Goal: Transaction & Acquisition: Obtain resource

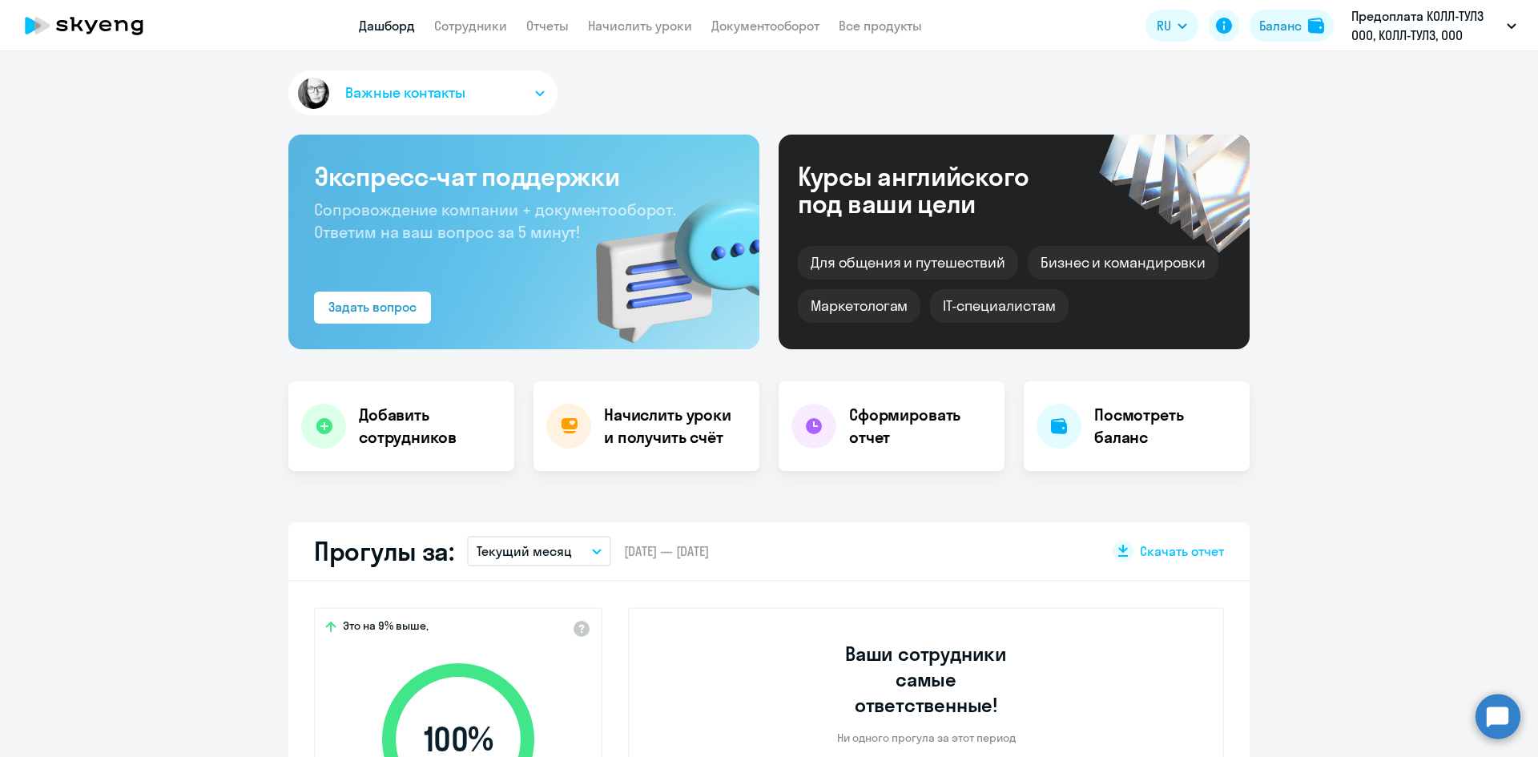
select select "30"
click at [646, 33] on link "Начислить уроки" at bounding box center [640, 26] width 104 height 16
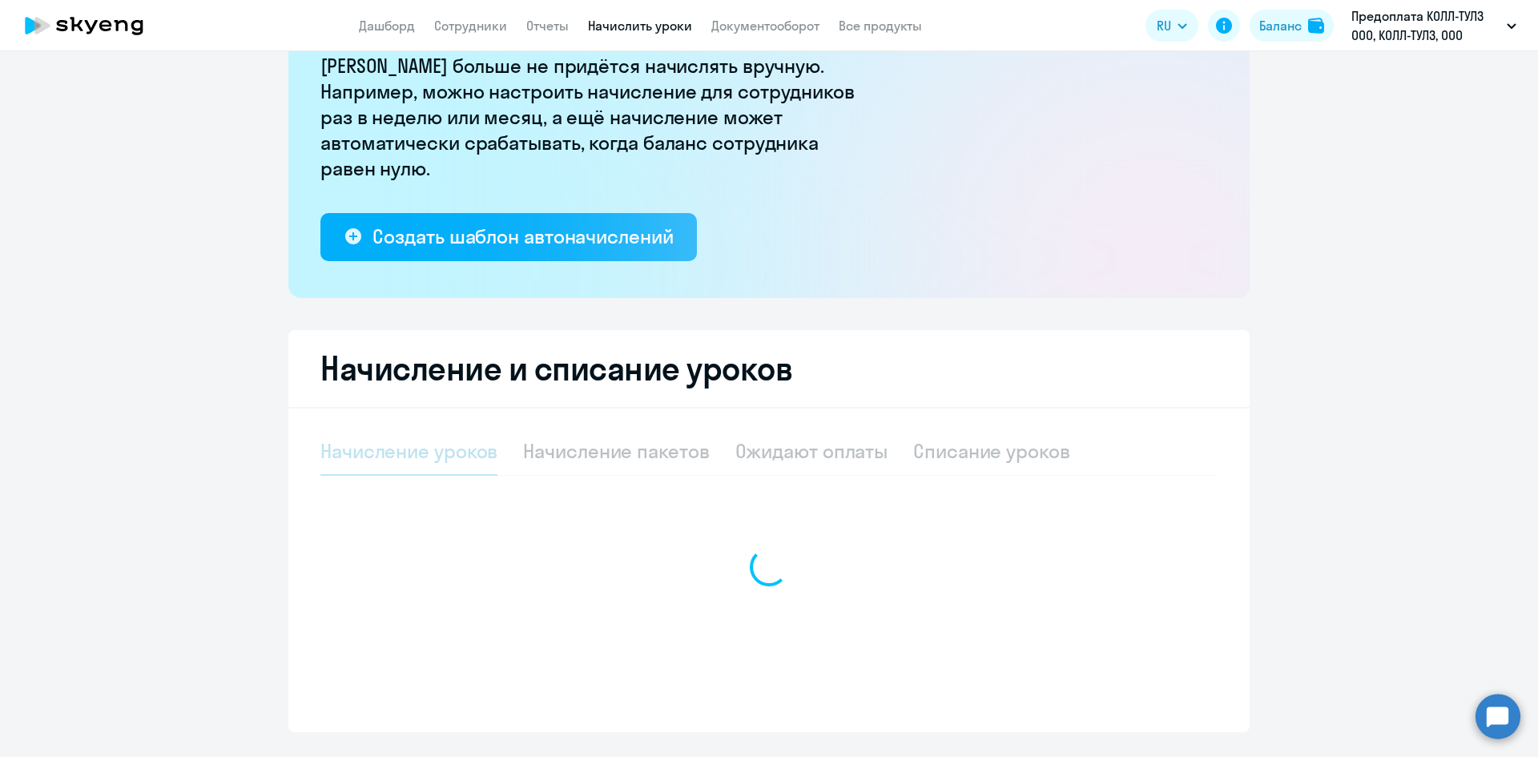
select select "10"
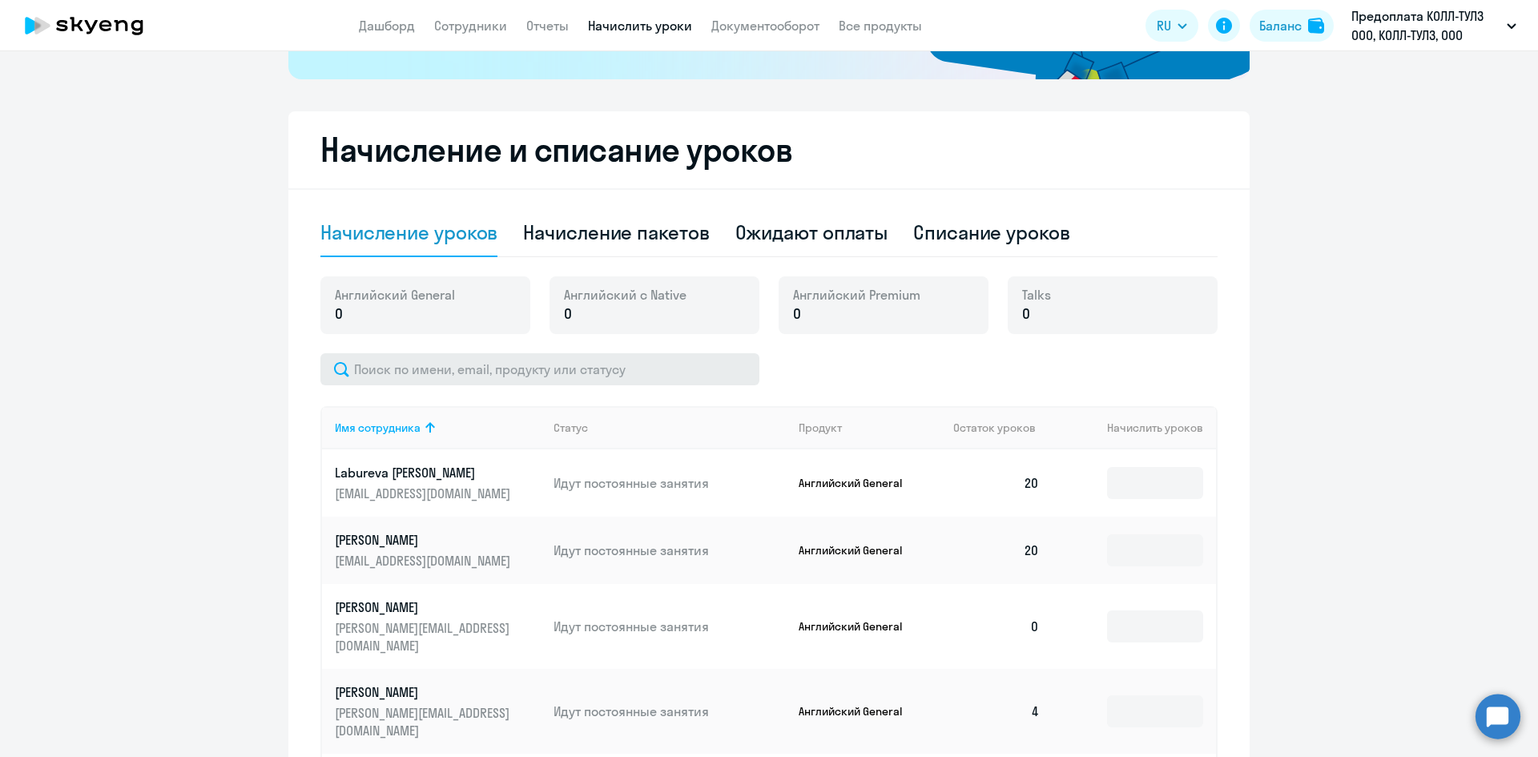
scroll to position [374, 0]
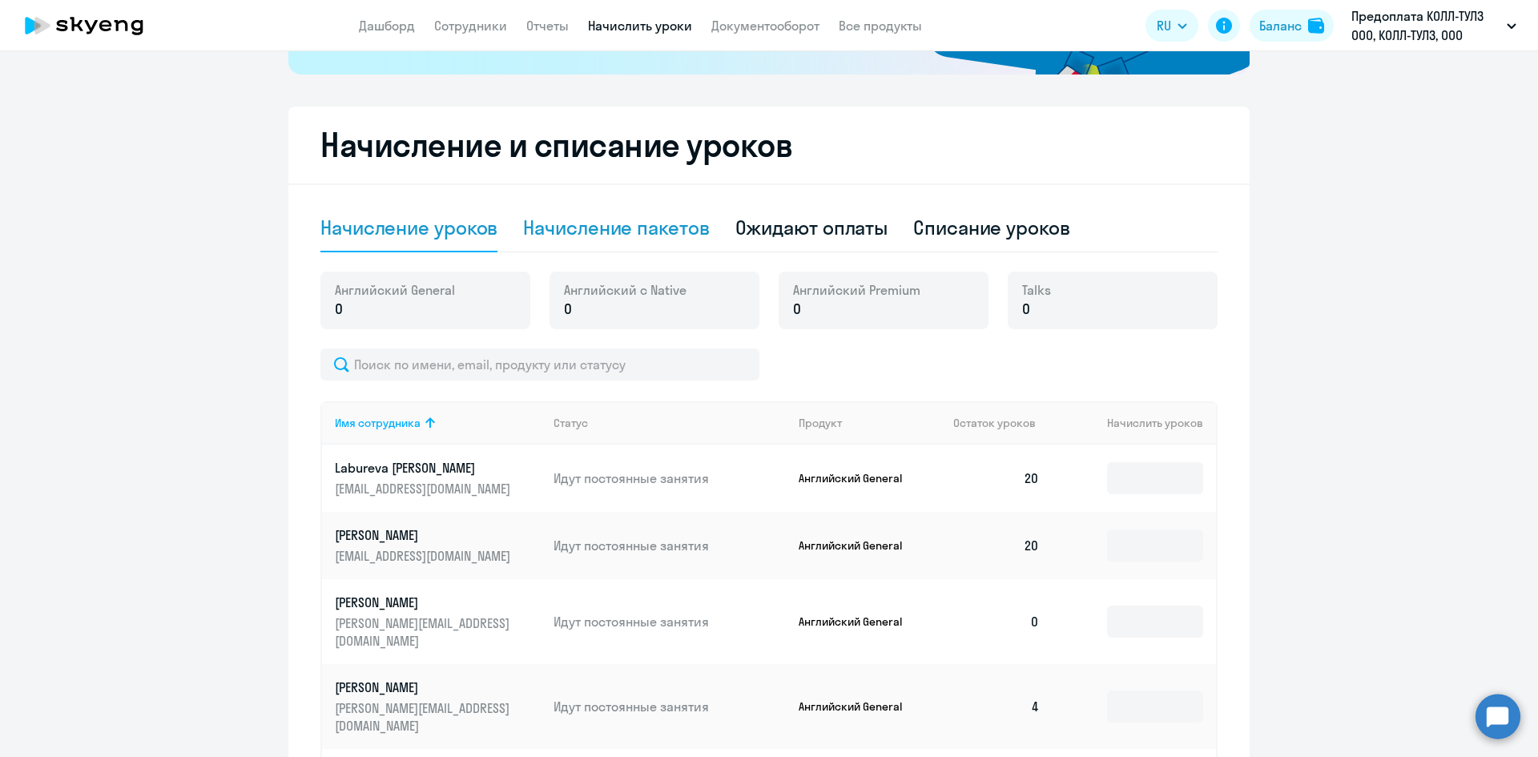
click at [603, 236] on div "Начисление пакетов" at bounding box center [616, 228] width 186 height 26
select select "10"
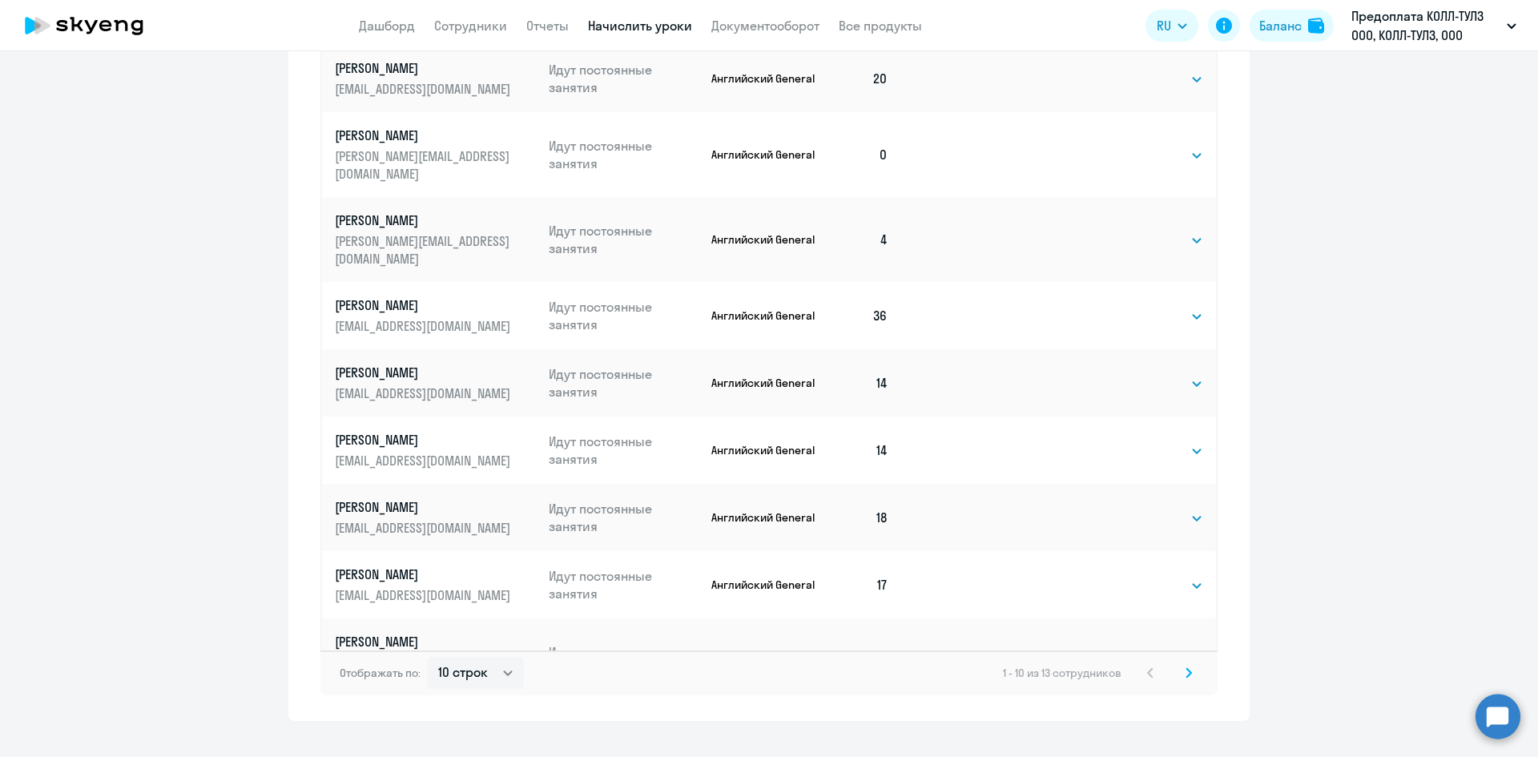
scroll to position [935, 0]
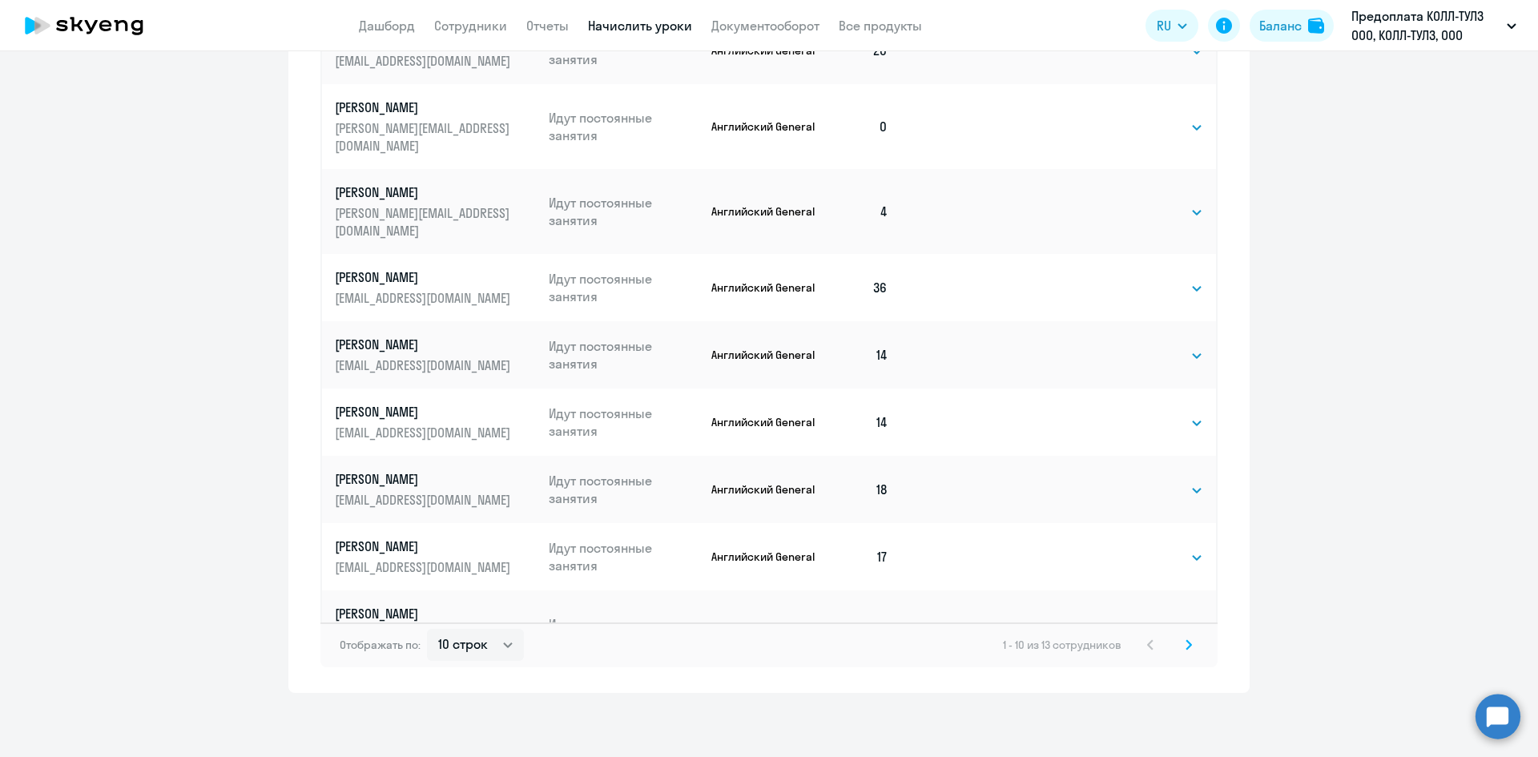
click at [1186, 640] on icon at bounding box center [1189, 644] width 6 height 11
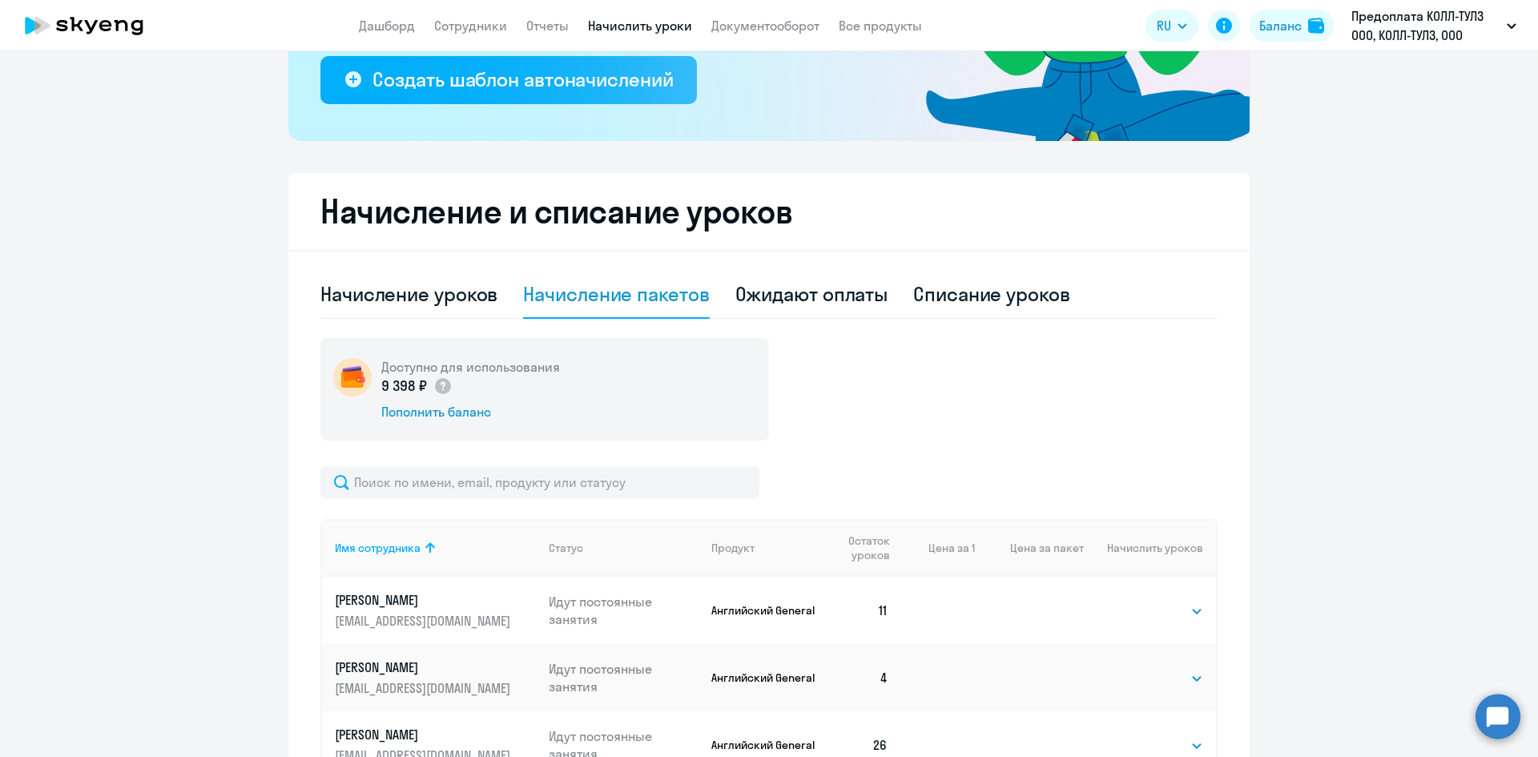
scroll to position [449, 0]
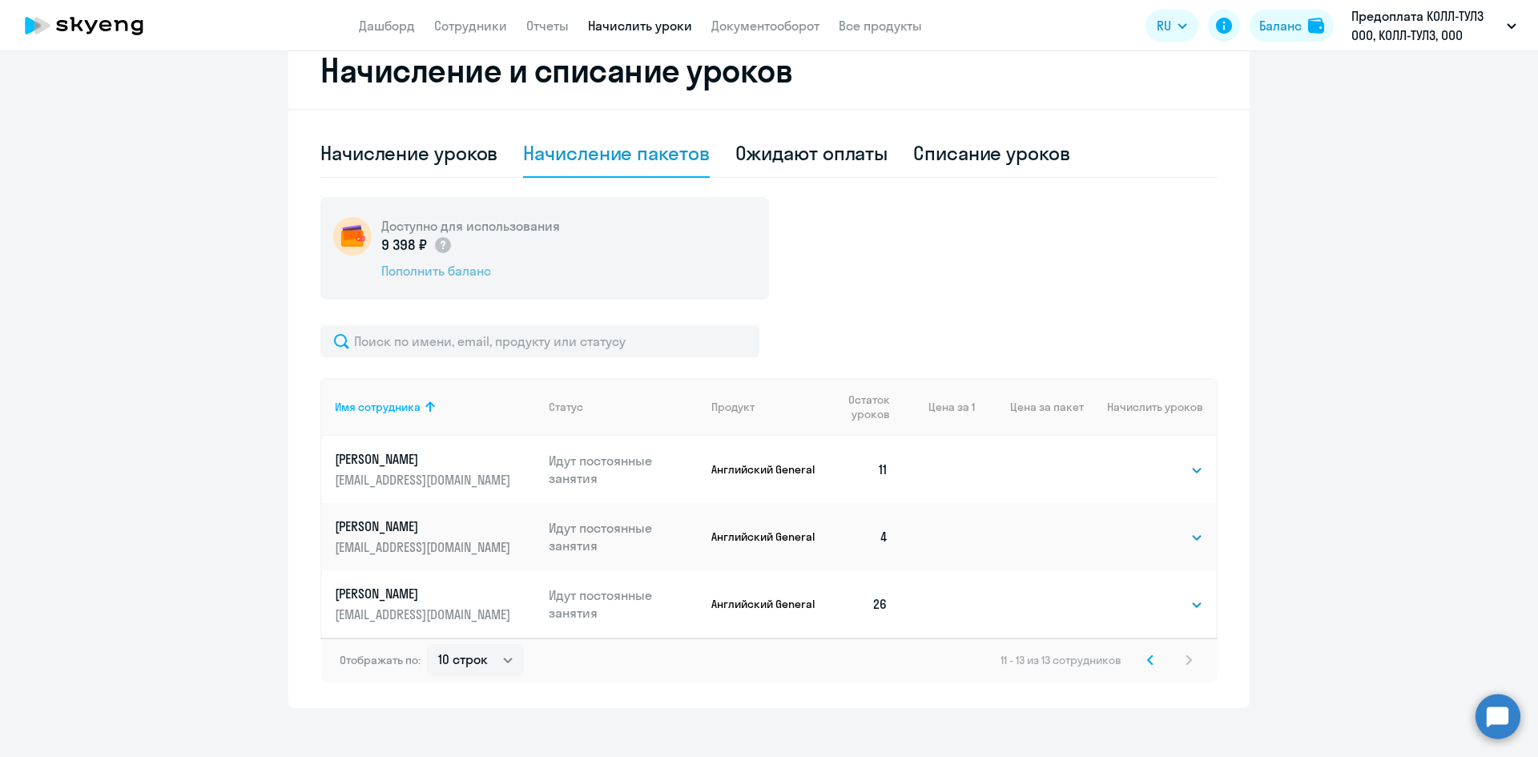
click at [462, 262] on div "Пополнить баланс" at bounding box center [470, 271] width 179 height 18
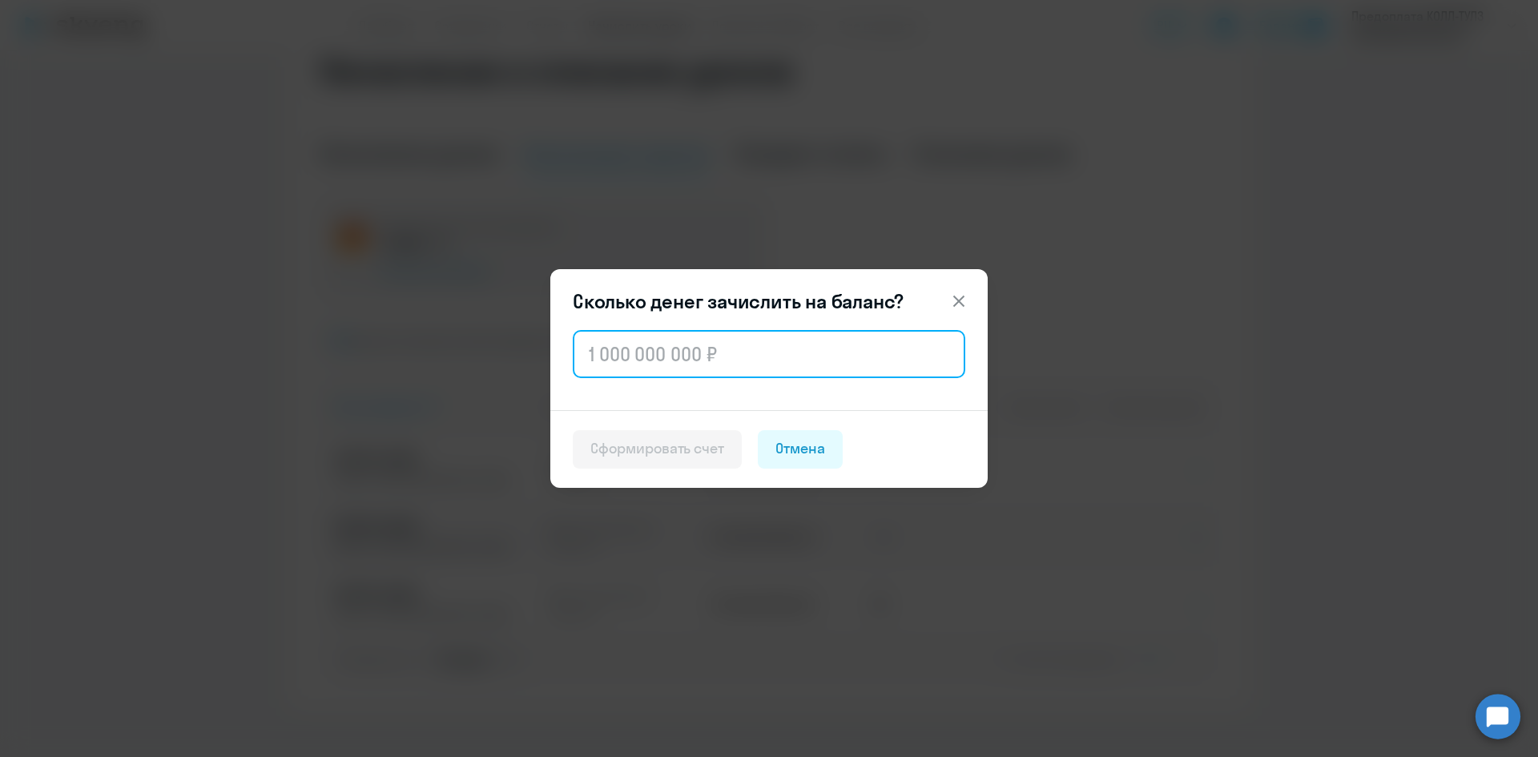
click at [652, 341] on input "text" at bounding box center [769, 354] width 393 height 48
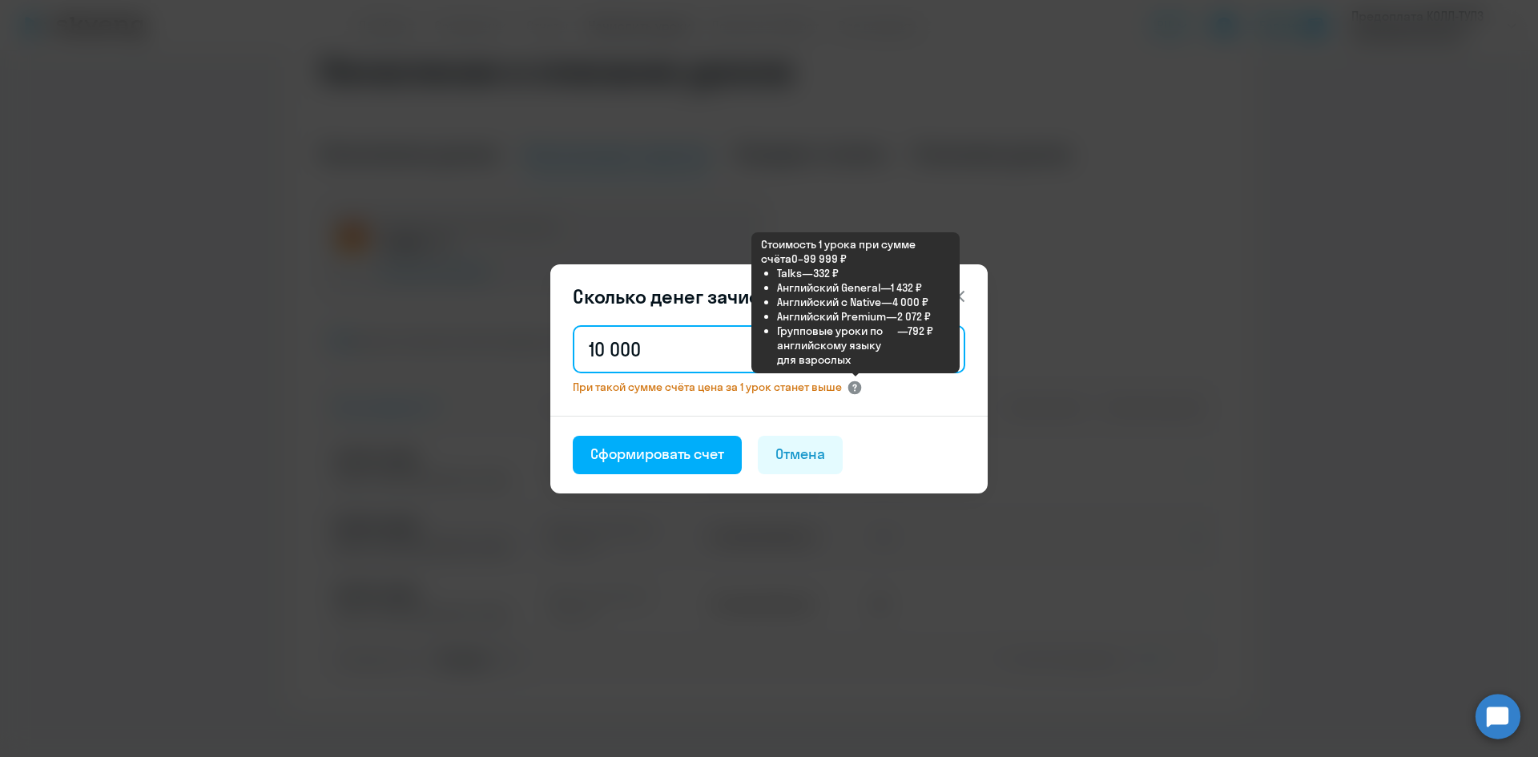
type input "100 000"
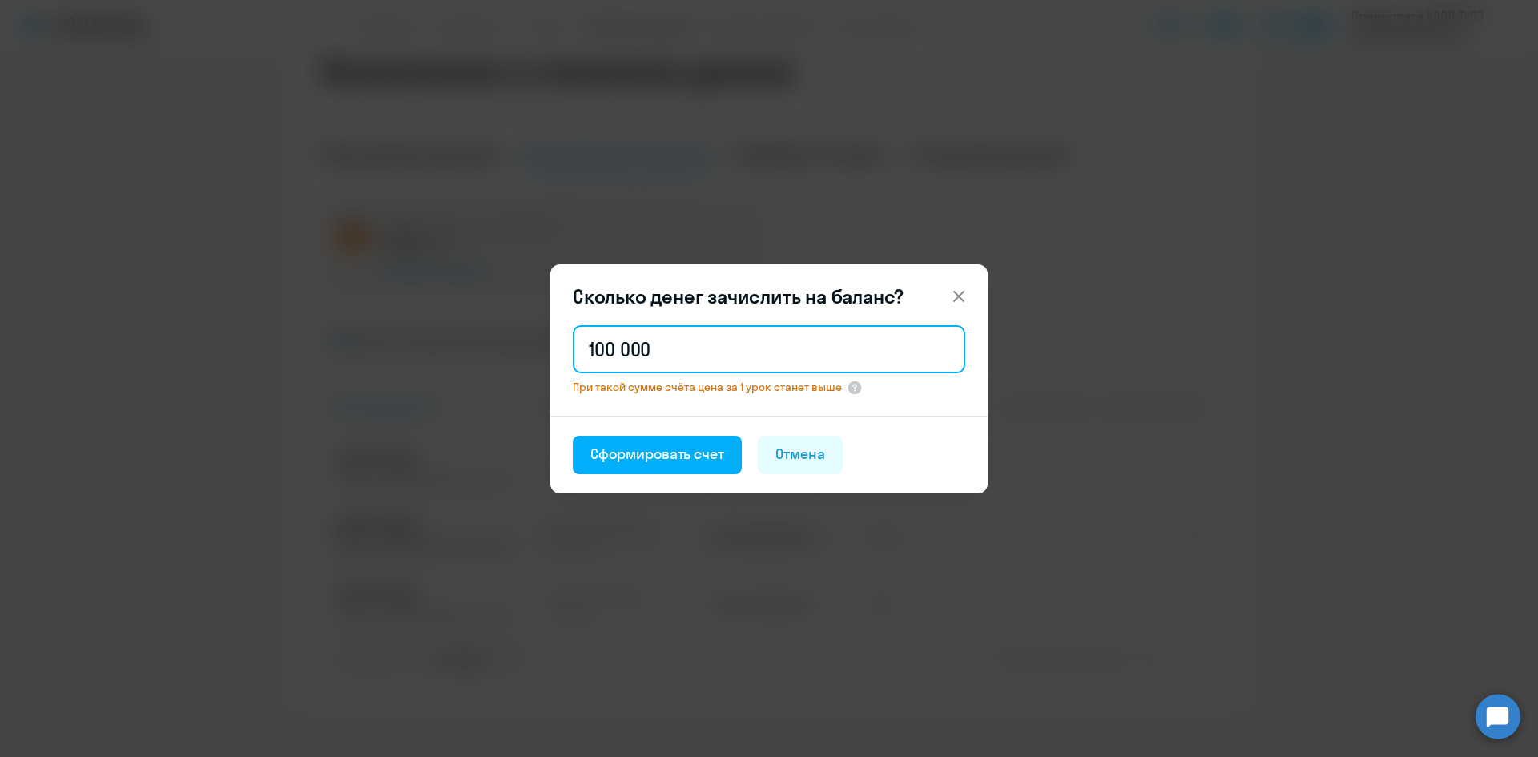
drag, startPoint x: 663, startPoint y: 358, endPoint x: 530, endPoint y: 354, distance: 132.3
click at [546, 353] on div "Сколько денег зачислить на баланс? 100 000 При такой сумме счёта цена за 1 урок…" at bounding box center [769, 379] width 776 height 449
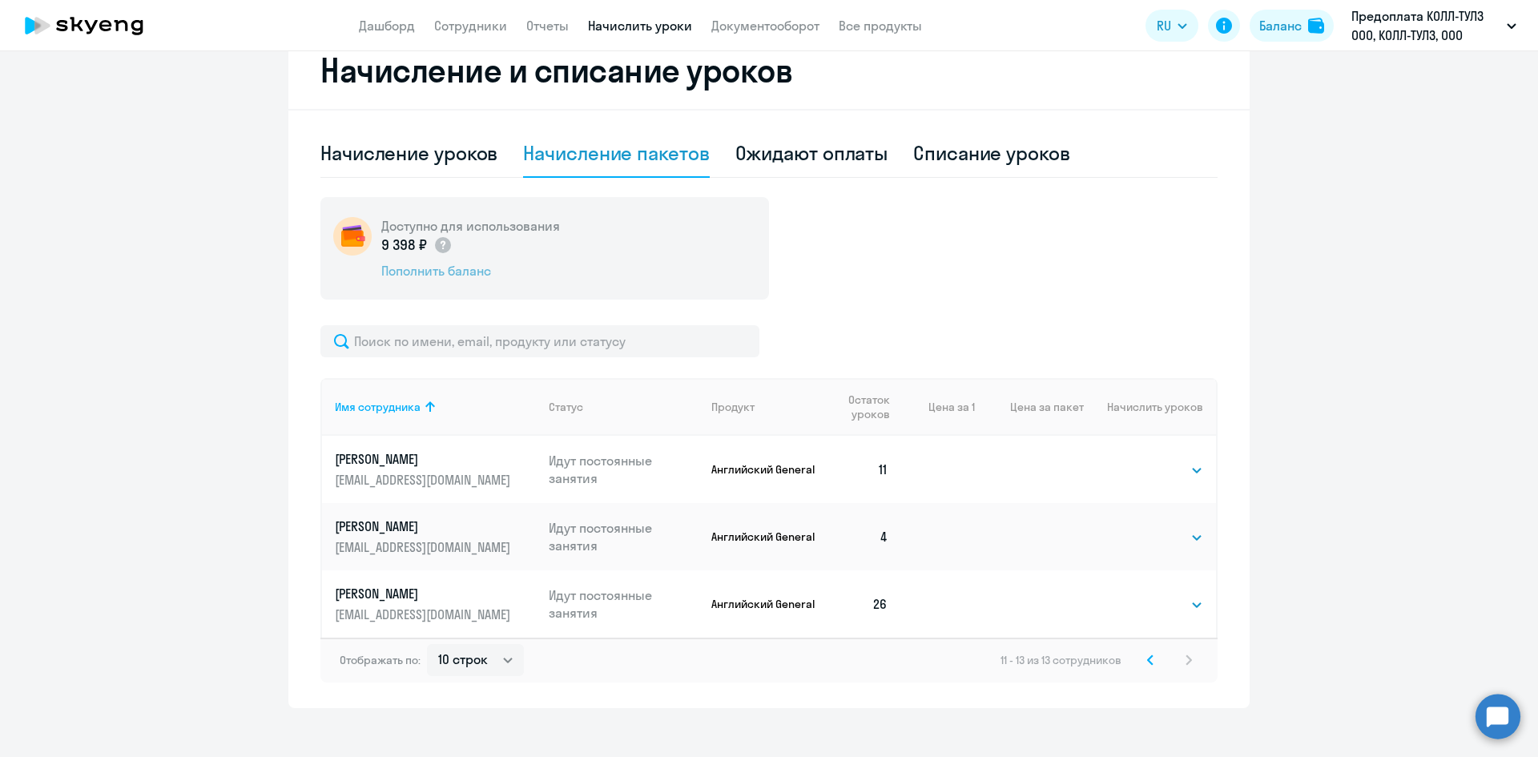
click at [445, 273] on div "Пополнить баланс" at bounding box center [470, 271] width 179 height 18
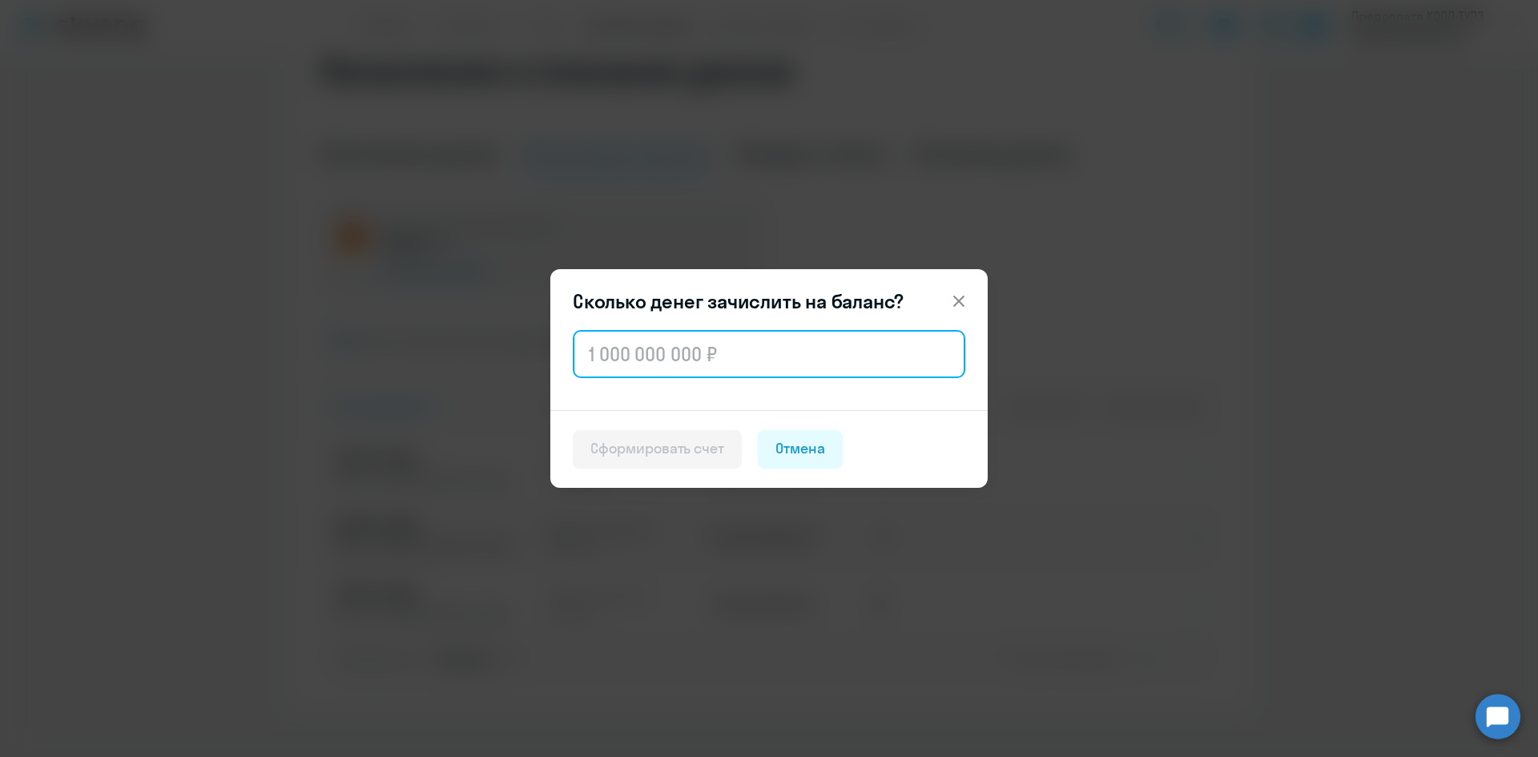
click at [651, 358] on input "text" at bounding box center [769, 354] width 393 height 48
click at [840, 365] on input "250 000" at bounding box center [769, 354] width 393 height 48
click at [714, 371] on input "250 000" at bounding box center [769, 354] width 393 height 48
type input "250 000"
click at [812, 358] on input "250 000" at bounding box center [769, 354] width 393 height 48
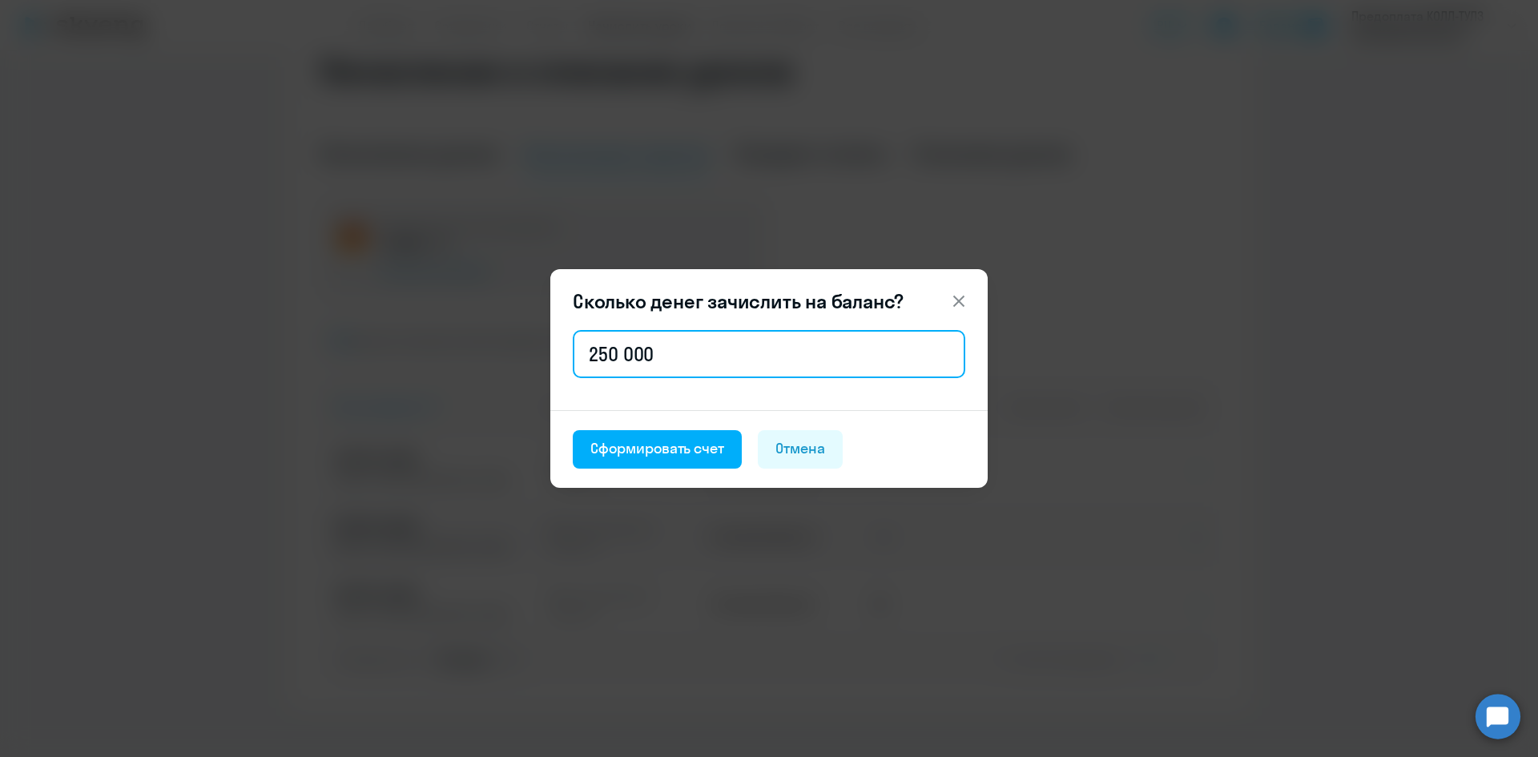
click at [812, 358] on input "250 000" at bounding box center [769, 354] width 393 height 48
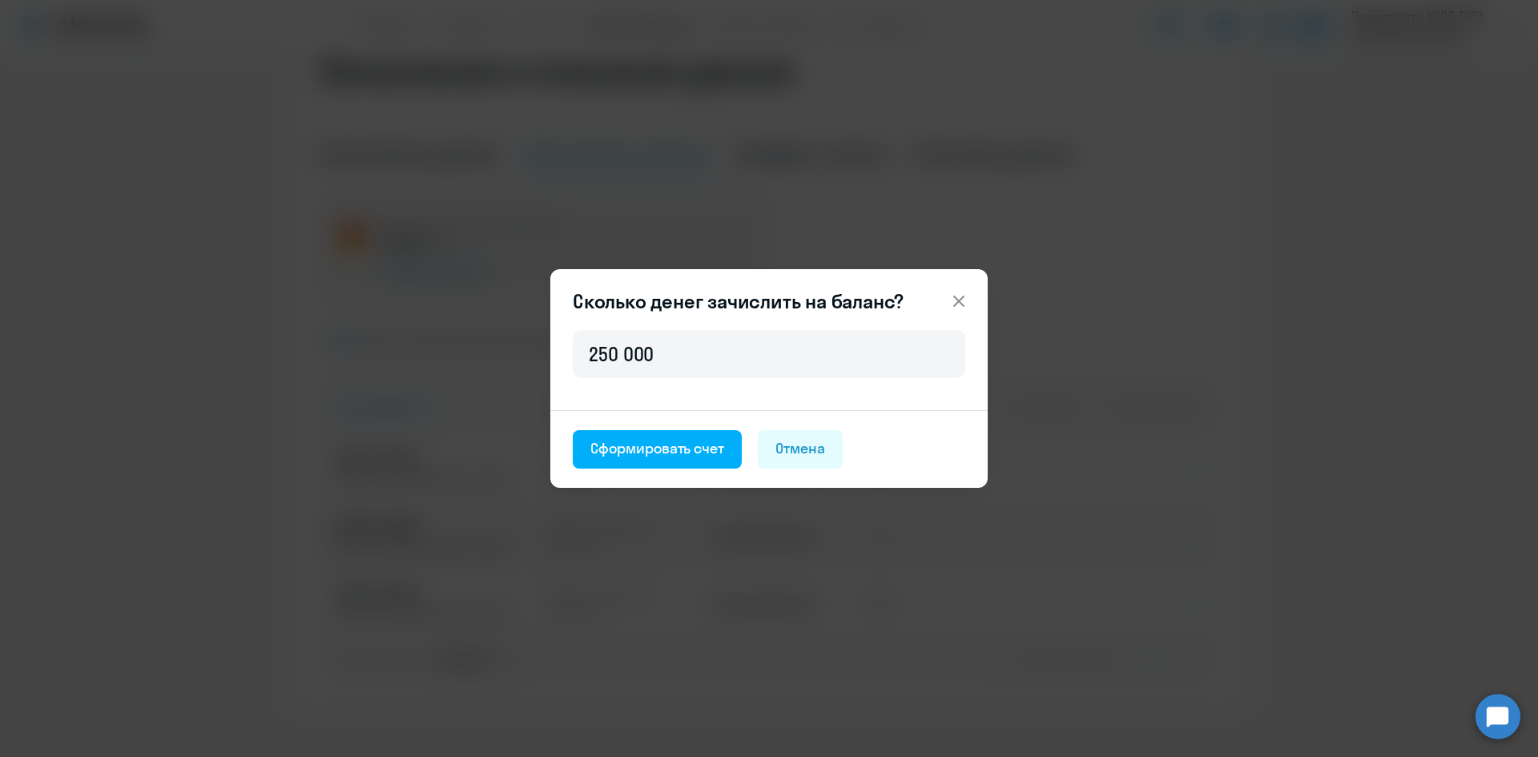
click at [815, 443] on div "Отмена" at bounding box center [801, 448] width 50 height 21
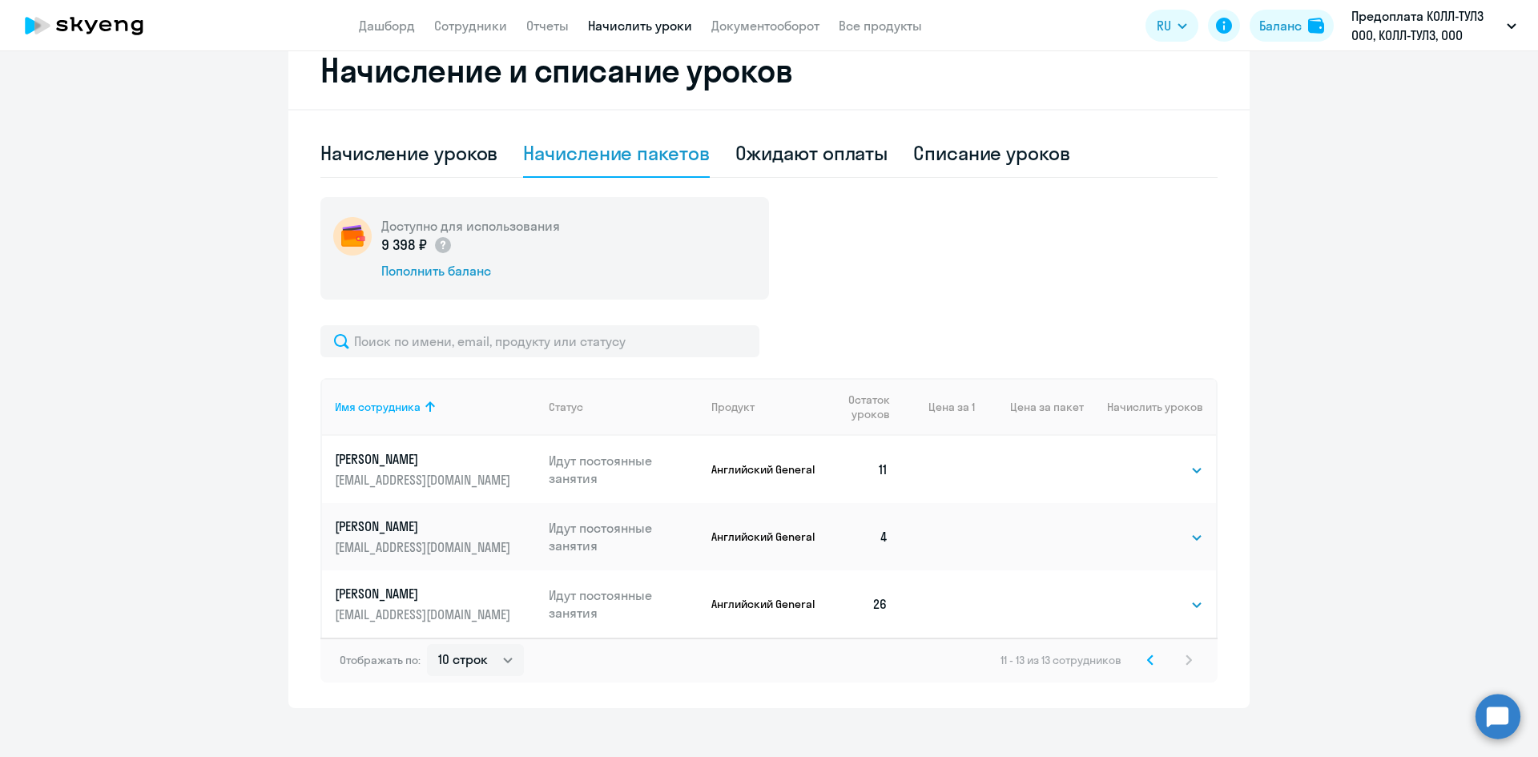
click at [1141, 660] on svg-icon at bounding box center [1150, 660] width 19 height 19
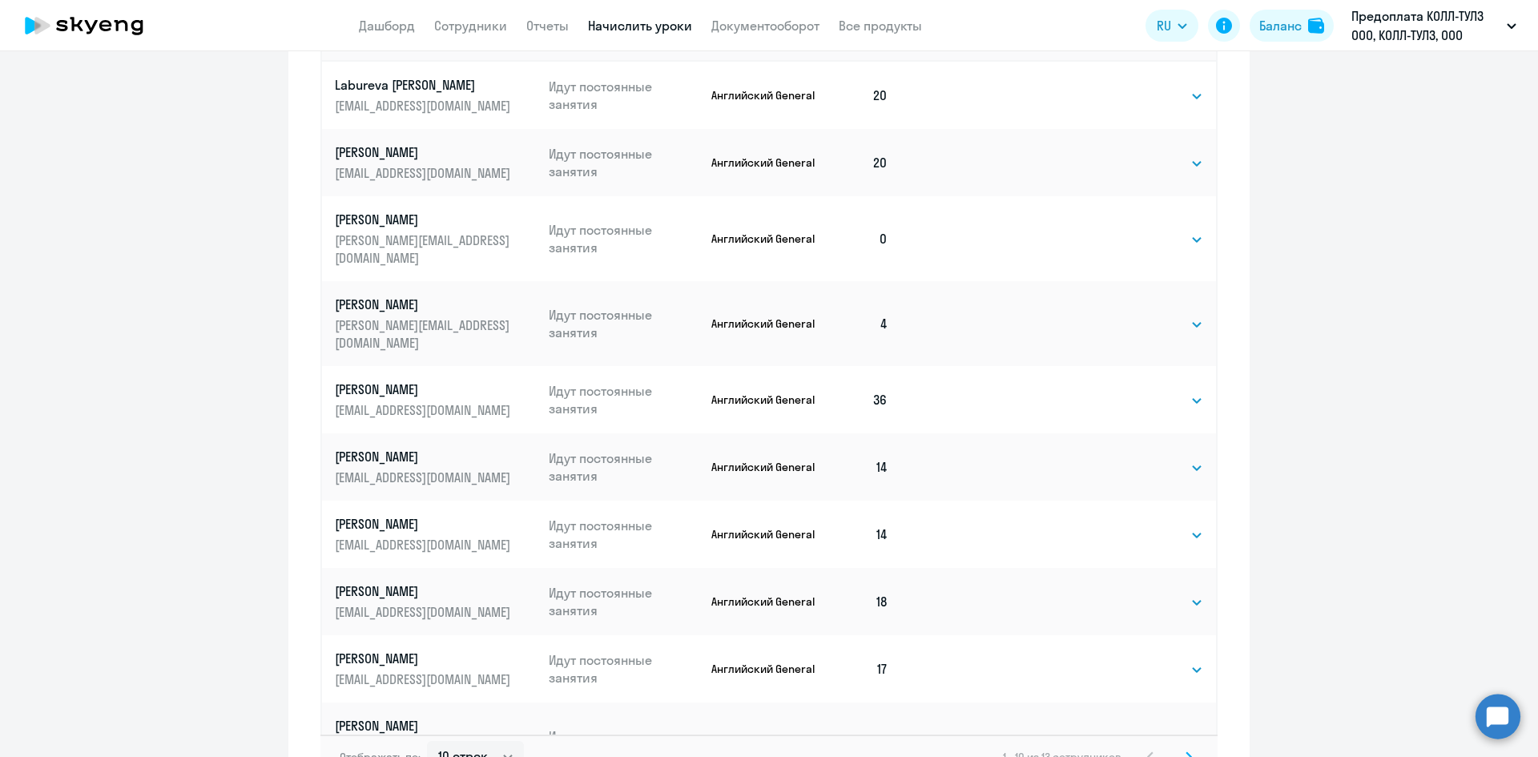
scroll to position [935, 0]
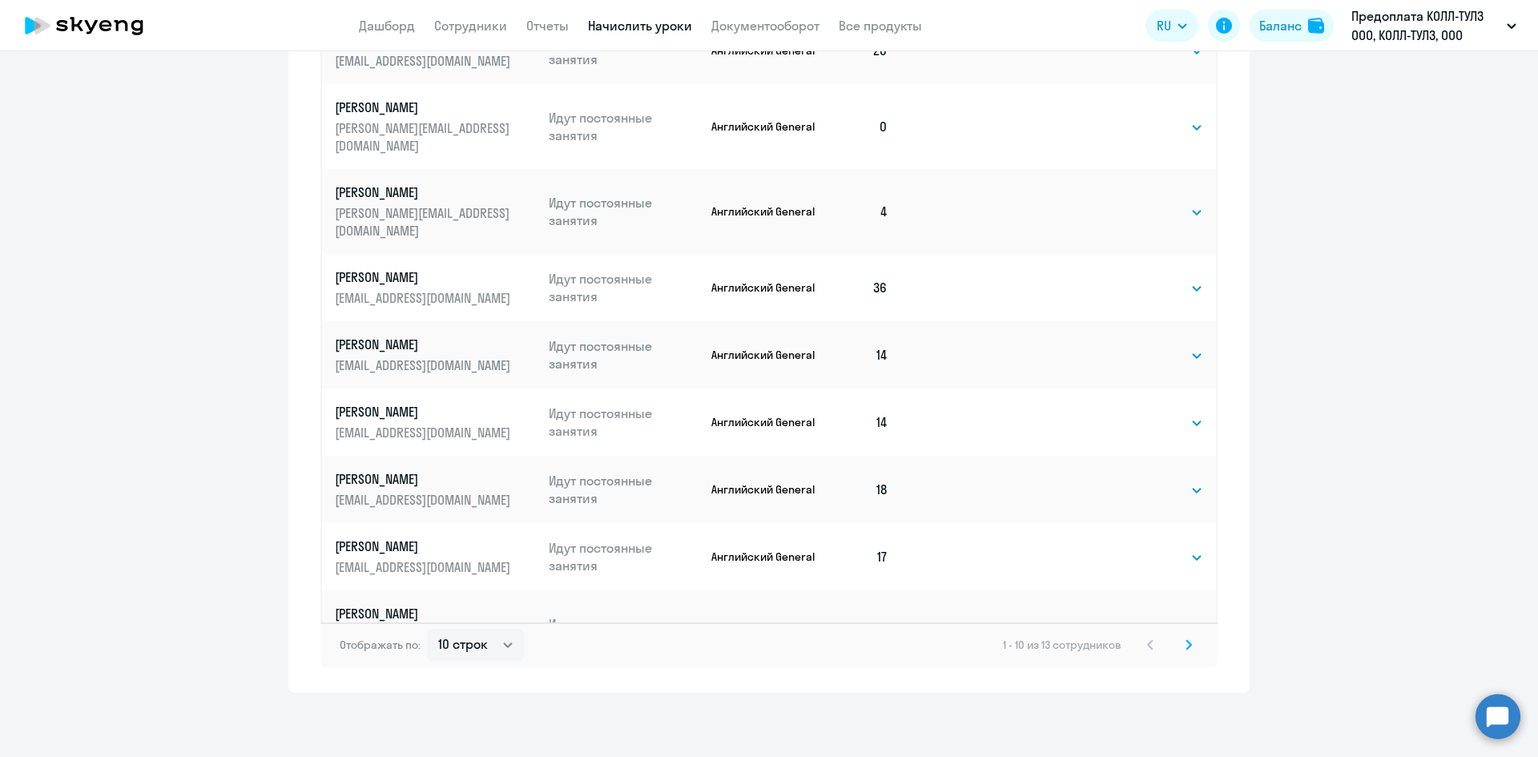
click at [1179, 644] on svg-icon at bounding box center [1188, 644] width 19 height 19
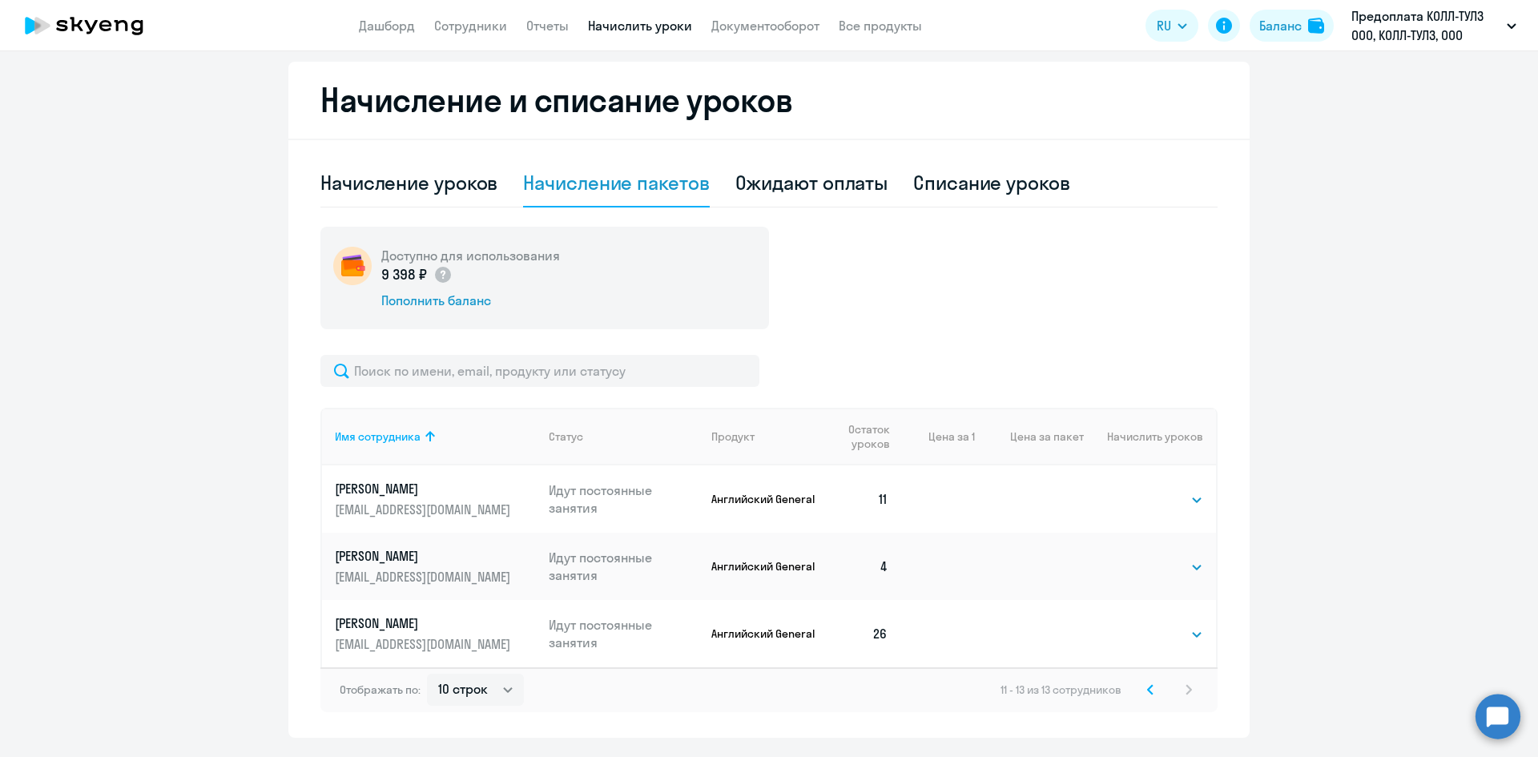
scroll to position [449, 0]
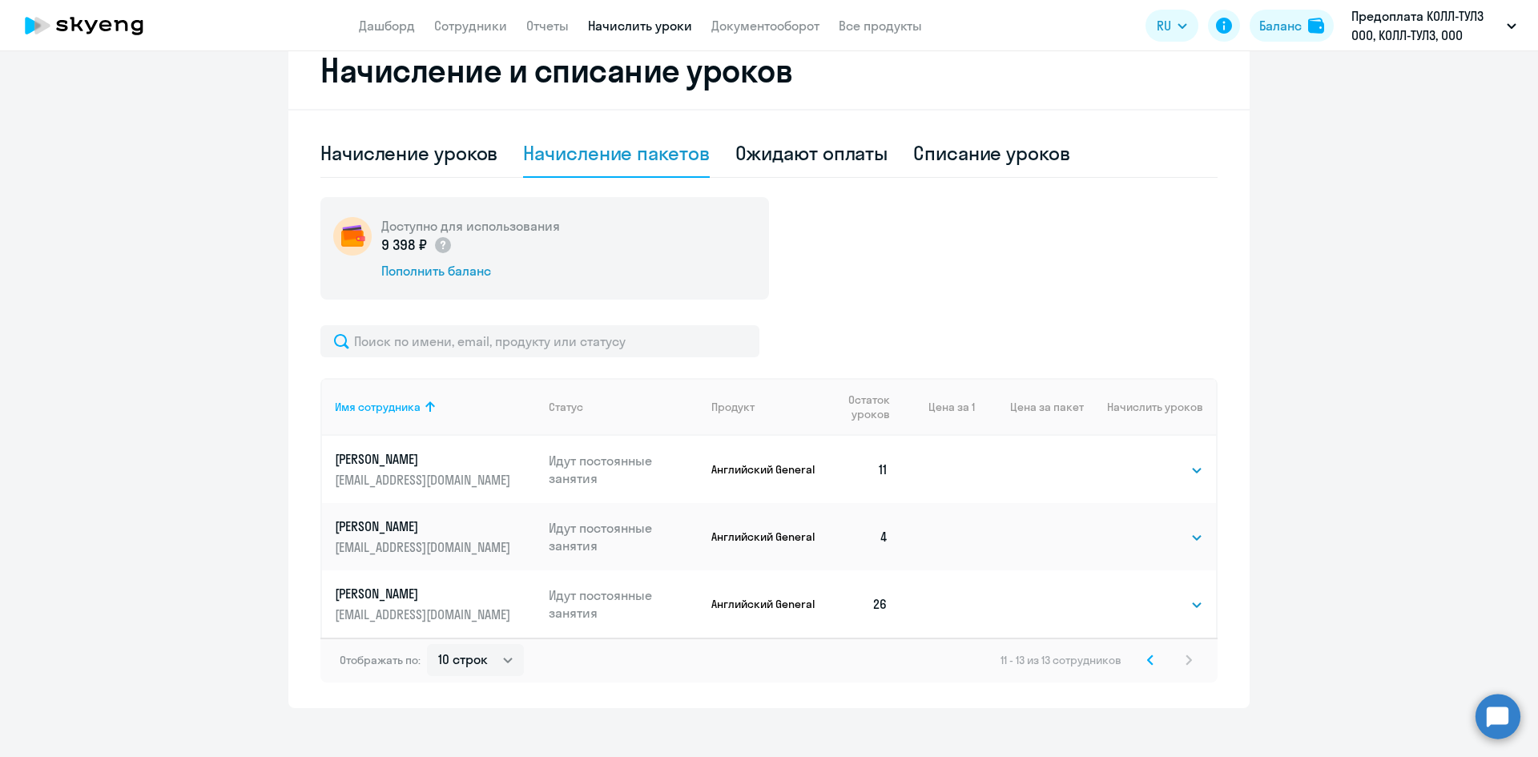
click at [1147, 657] on icon at bounding box center [1150, 660] width 6 height 11
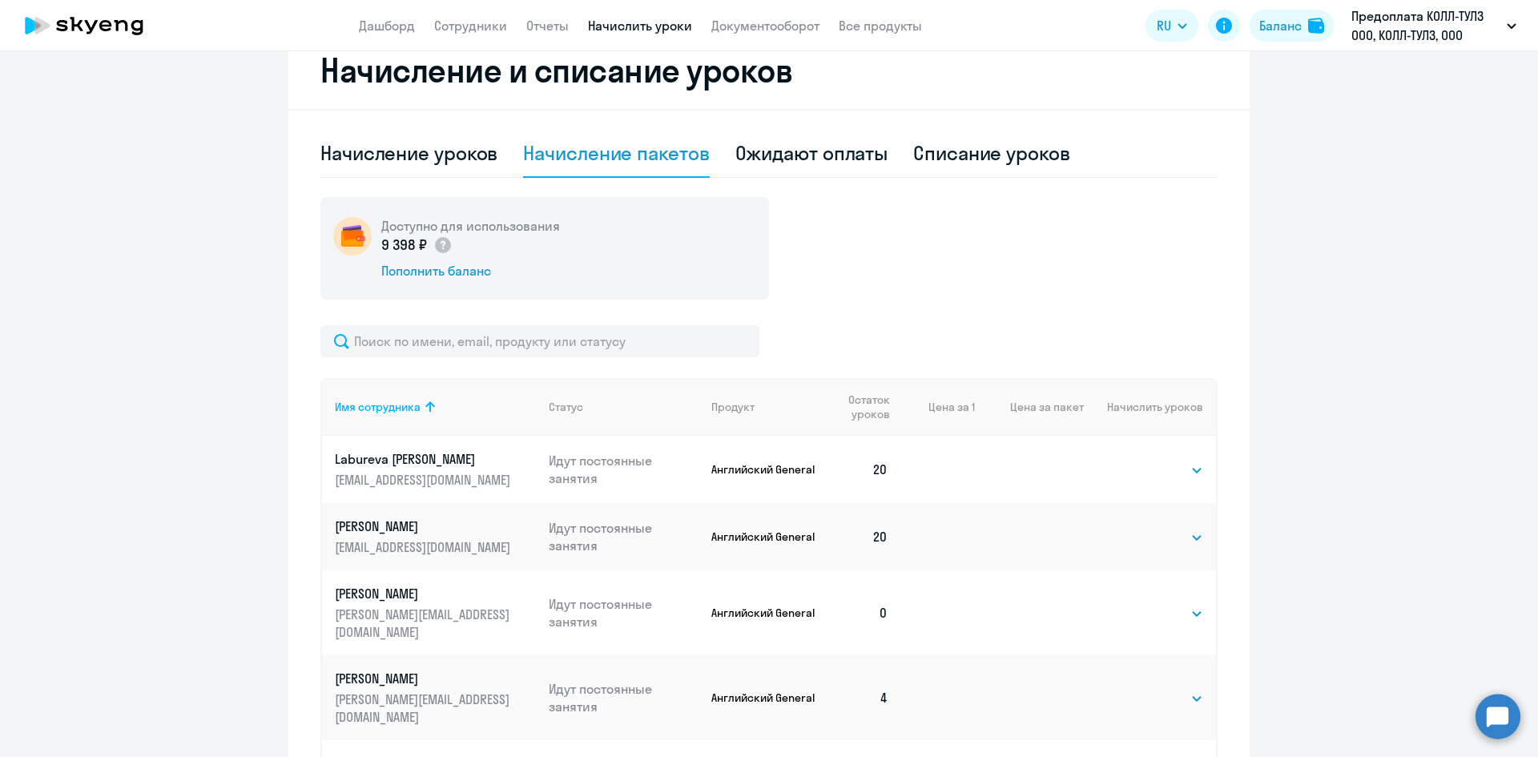
click at [1426, 519] on ng-component "Рекомендуем создать шаблон автоначислений Уроки больше не придётся начислять вр…" at bounding box center [769, 403] width 1538 height 1553
click at [1150, 473] on select "Выбрать 4 8 16 32 64 96 128" at bounding box center [1171, 470] width 66 height 19
click at [1138, 461] on select "Выбрать 4 8 16 32 64 96 128" at bounding box center [1171, 470] width 66 height 19
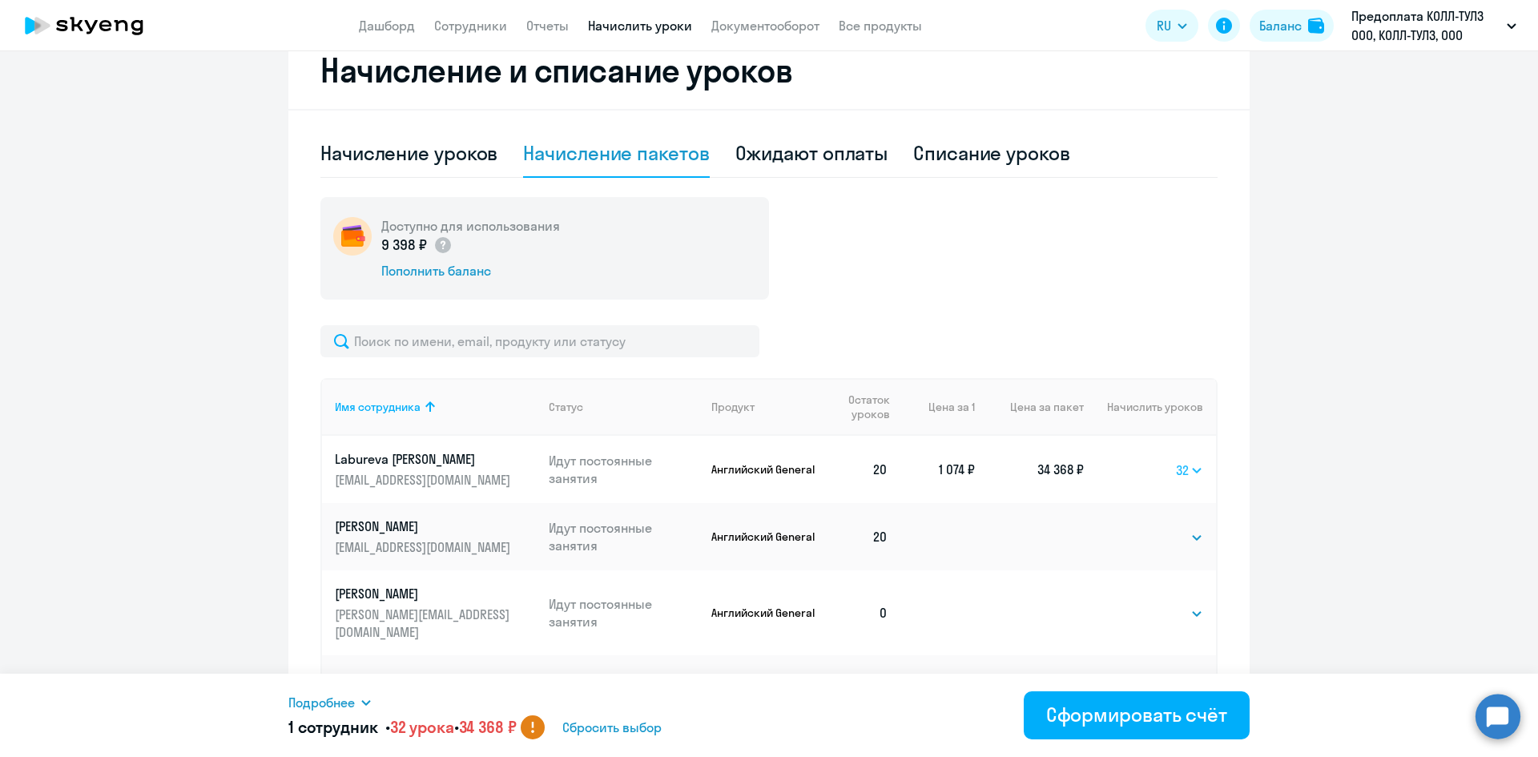
click at [1181, 476] on select "Выбрать 4 8 16 32 64 96 128" at bounding box center [1189, 470] width 27 height 19
click at [1176, 461] on select "Выбрать 4 8 16 32 64 96 128" at bounding box center [1189, 470] width 27 height 19
click at [1183, 473] on select "Выбрать 4 8 16 32 64 96 128" at bounding box center [1191, 470] width 26 height 19
select select "4"
click at [1178, 461] on select "Выбрать 4 8 16 32 64 96 128" at bounding box center [1191, 470] width 26 height 19
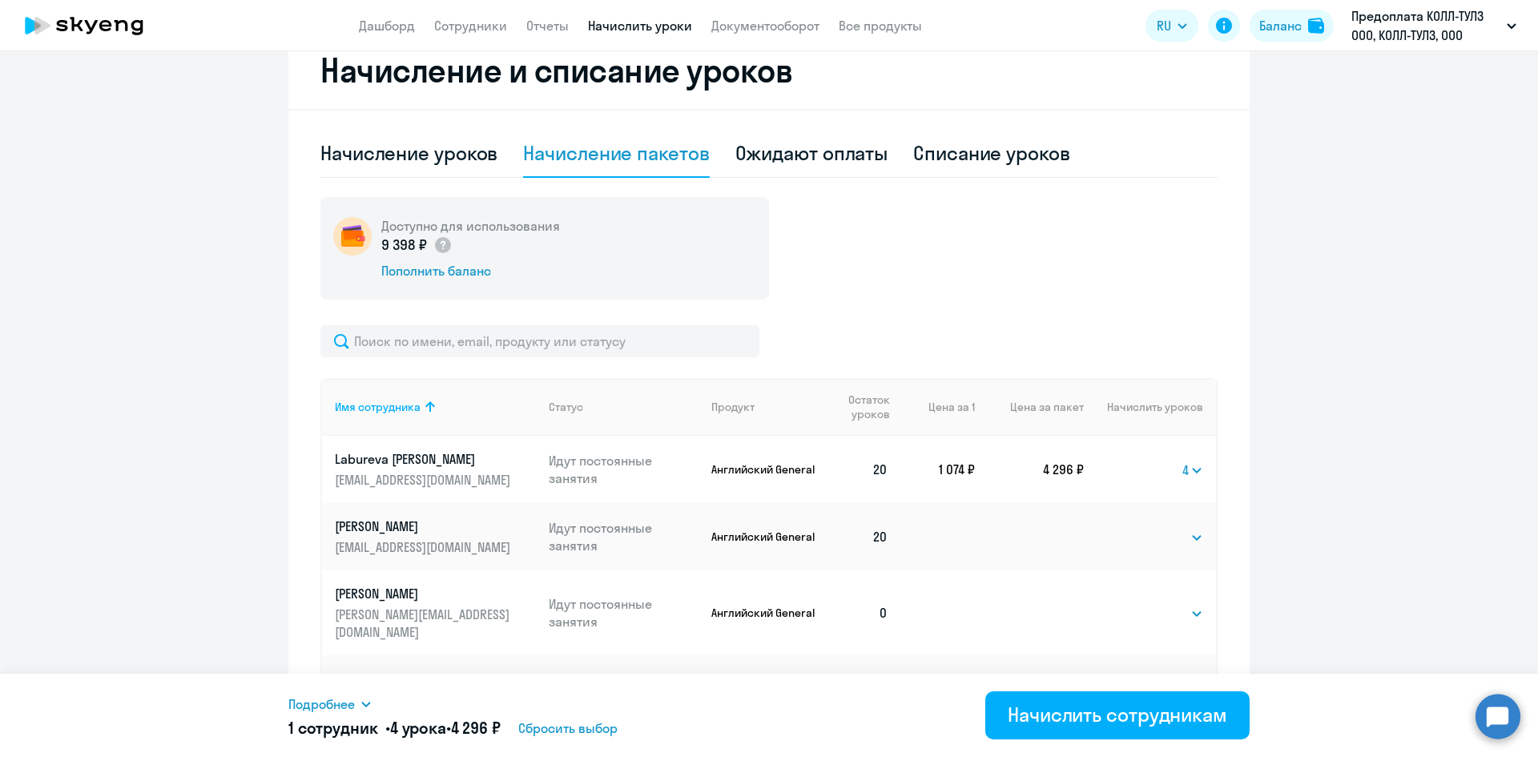
click at [1343, 434] on ng-component "Рекомендуем создать шаблон автоначислений Уроки больше не придётся начислять вр…" at bounding box center [769, 403] width 1538 height 1553
click at [1186, 473] on select "Выбрать 4 8 16 32 64 96 128" at bounding box center [1193, 470] width 21 height 19
select select
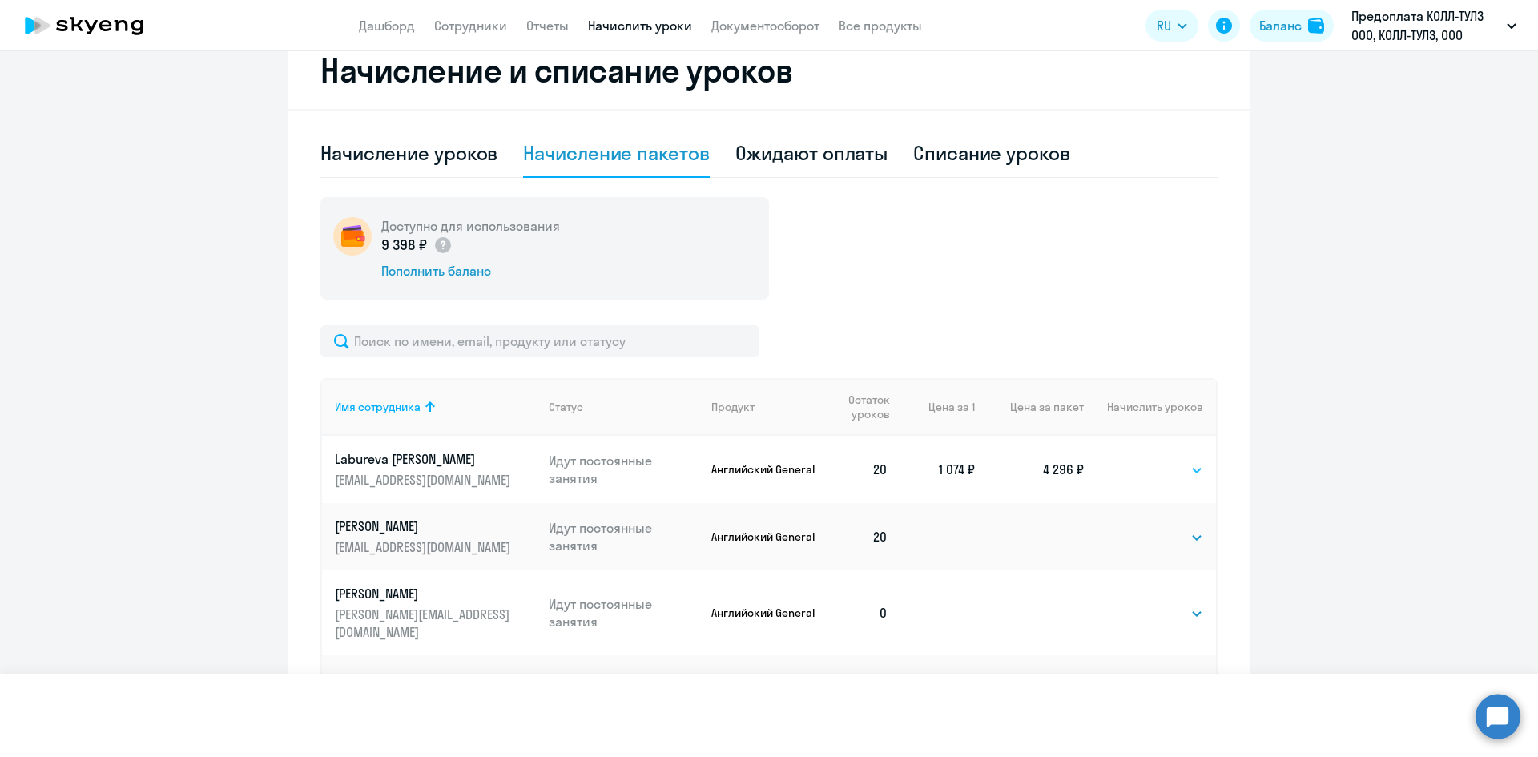
click at [1183, 461] on select "Выбрать 4 8 16 32 64 96 128" at bounding box center [1193, 470] width 21 height 19
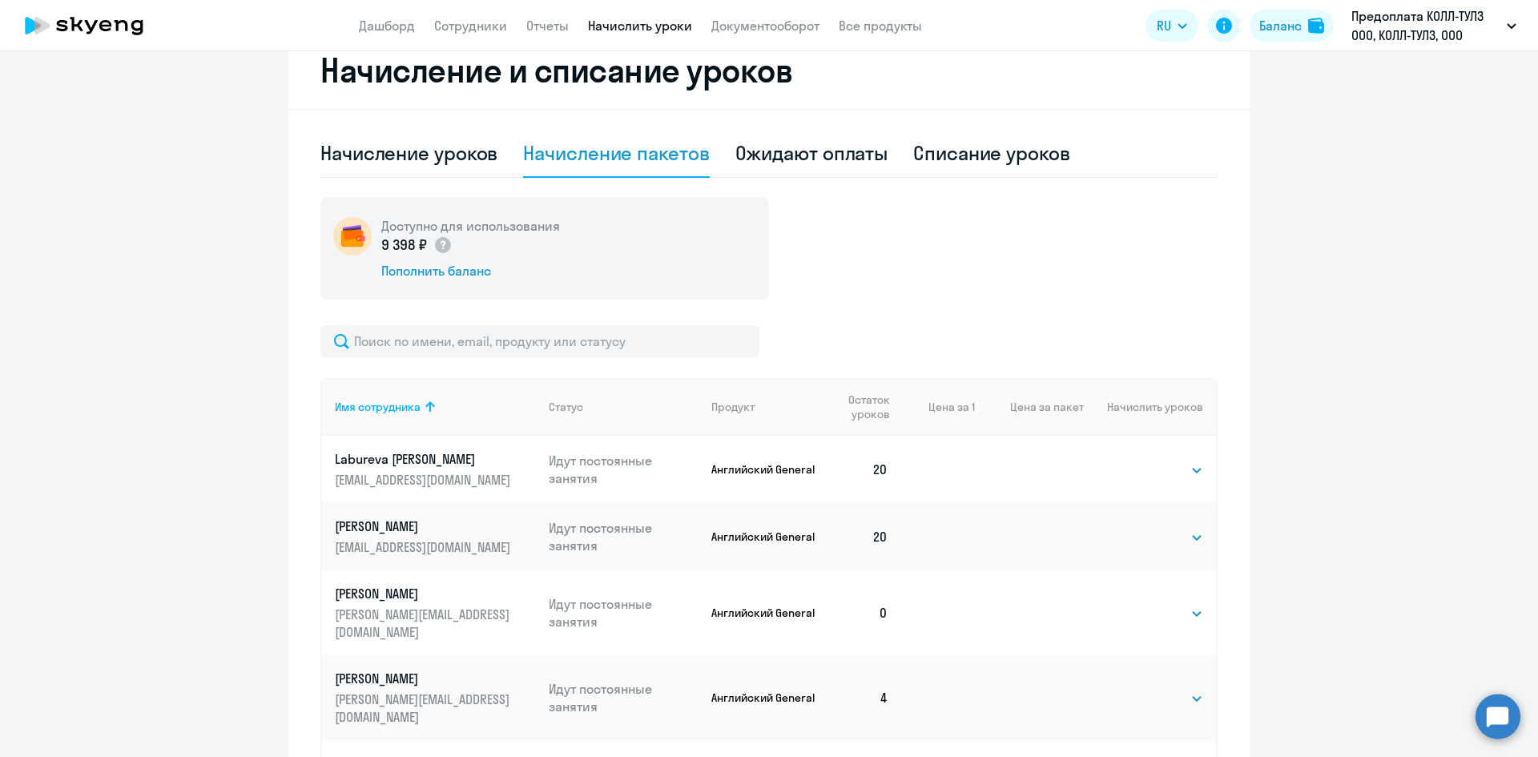
click at [1280, 461] on ng-component "Рекомендуем создать шаблон автоначислений Уроки больше не придётся начислять вр…" at bounding box center [769, 403] width 1538 height 1553
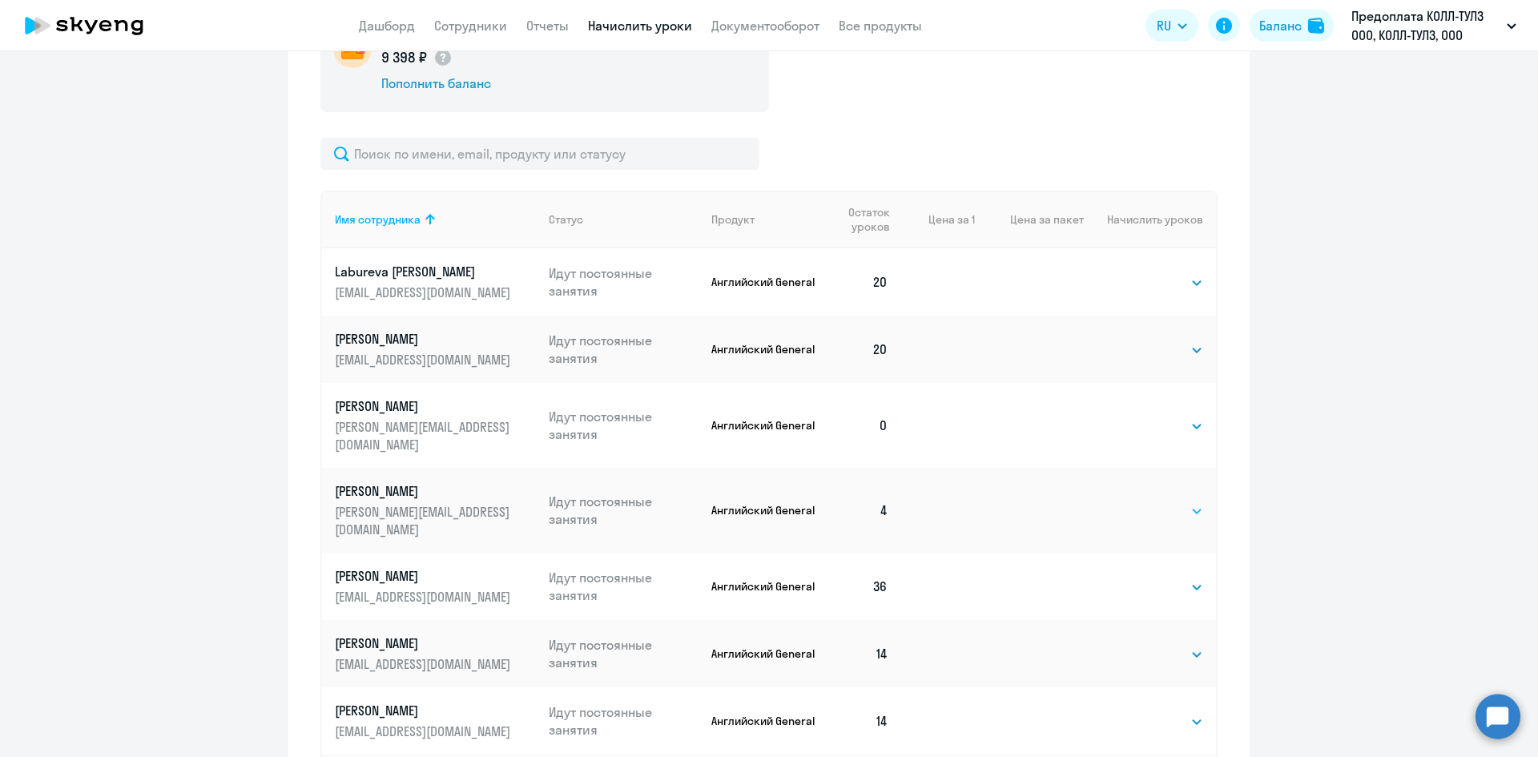
click at [1185, 502] on select "Выбрать 4 8 16 32 64 96 128" at bounding box center [1171, 511] width 66 height 19
select select "4"
click at [1138, 502] on select "Выбрать 4 8 16 32 64 96 128" at bounding box center [1171, 511] width 66 height 19
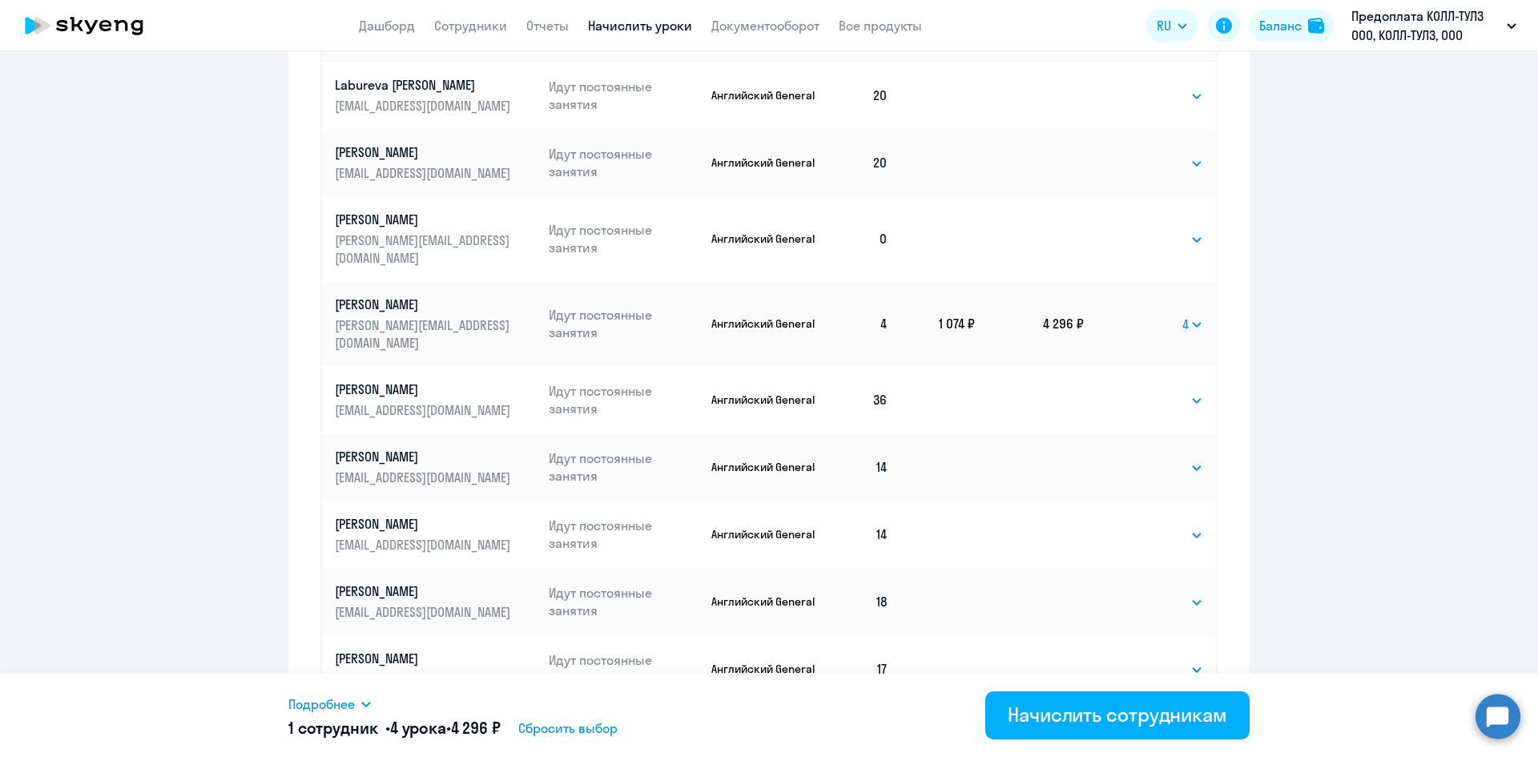
scroll to position [935, 0]
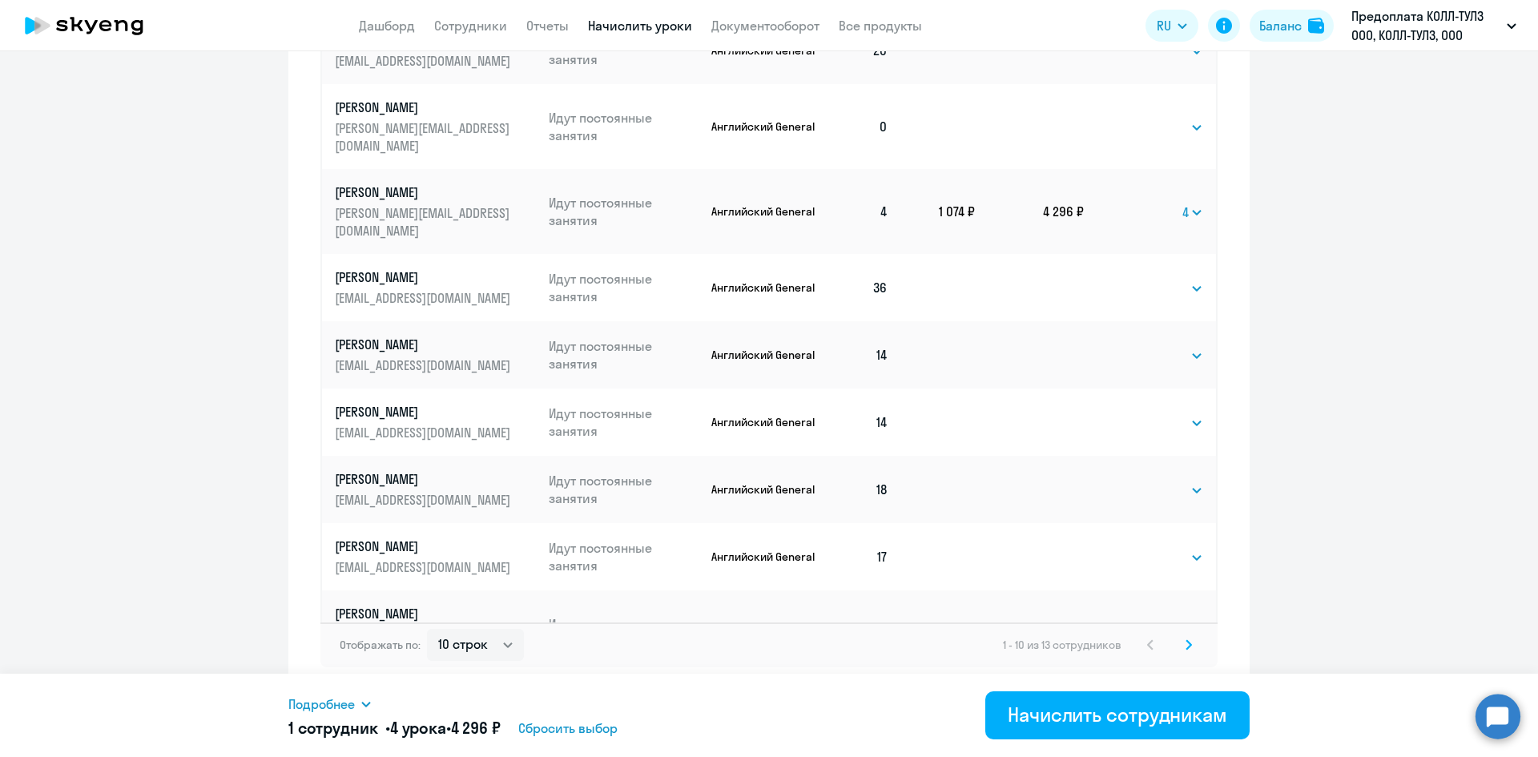
click at [1187, 646] on icon at bounding box center [1189, 644] width 5 height 9
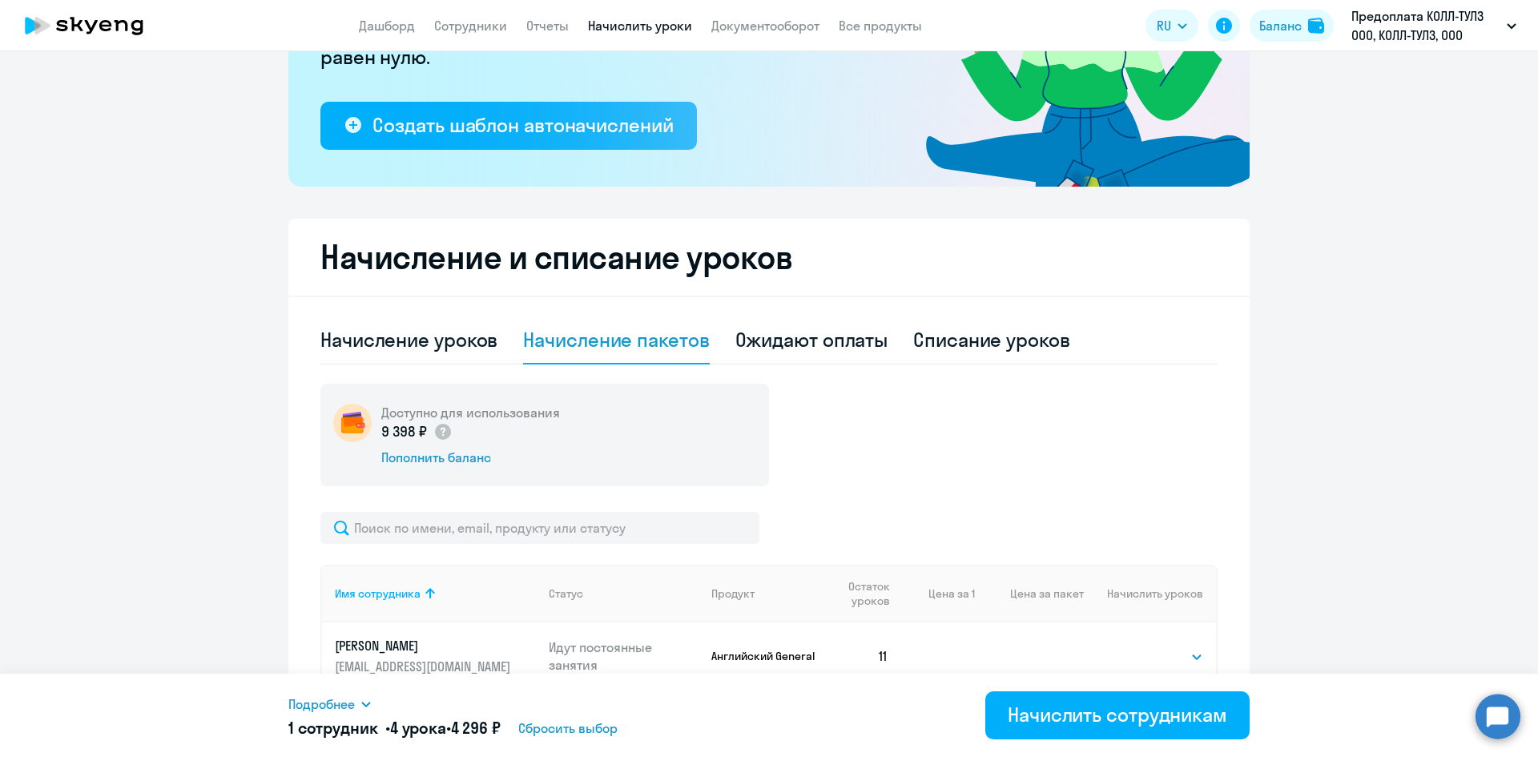
scroll to position [464, 0]
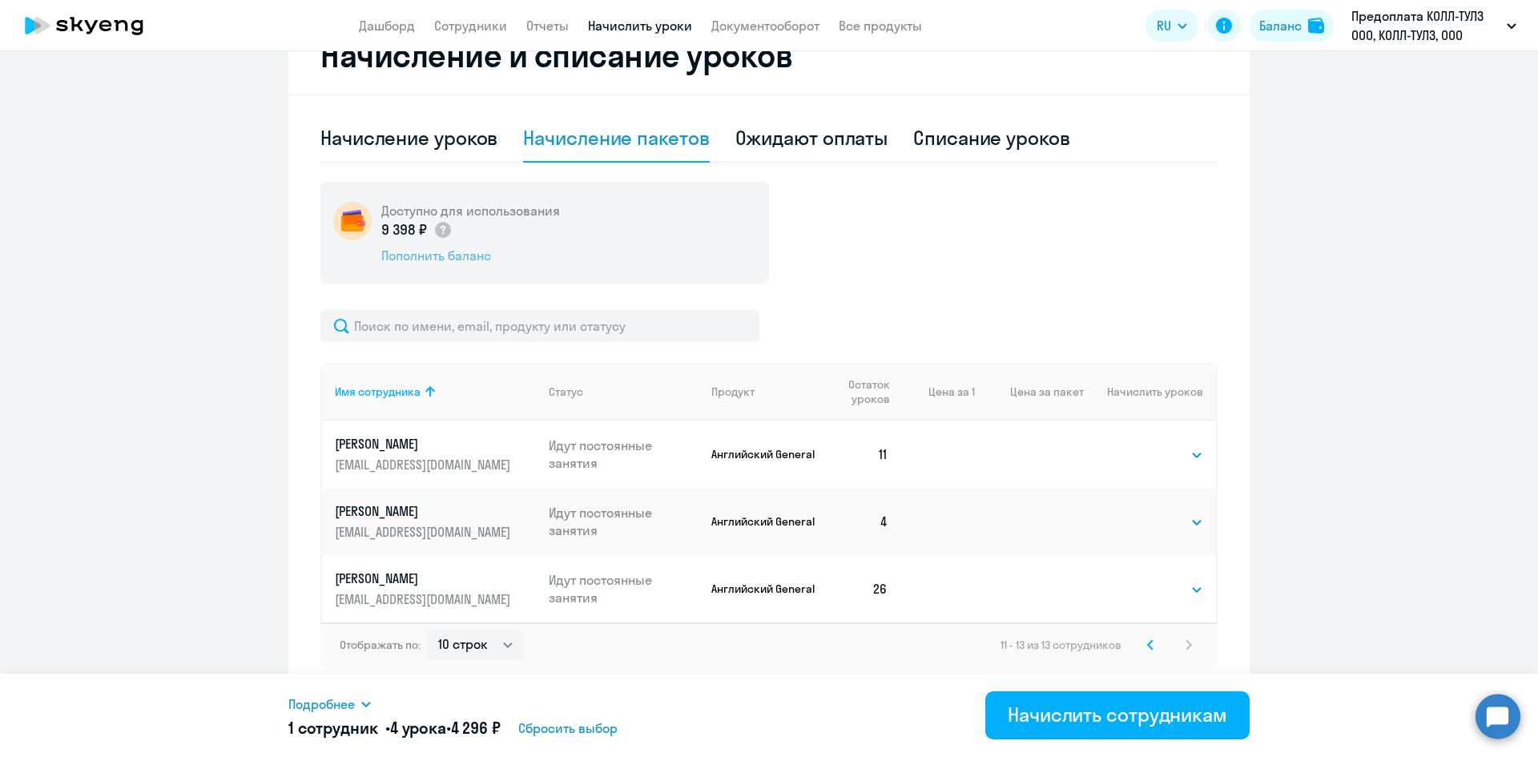
click at [461, 262] on div "Пополнить баланс" at bounding box center [470, 256] width 179 height 18
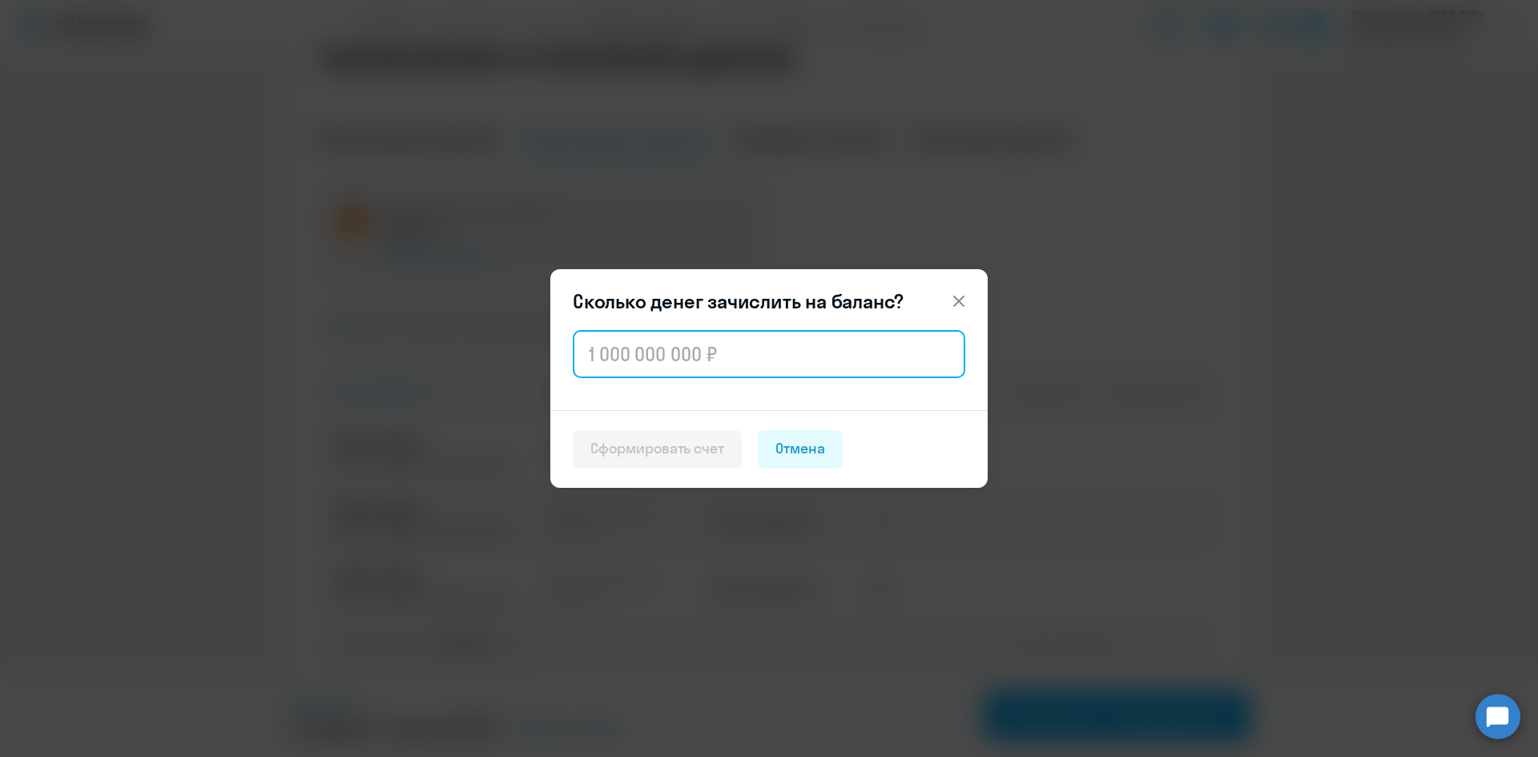
click at [681, 360] on input "text" at bounding box center [769, 354] width 393 height 48
type input "251 000"
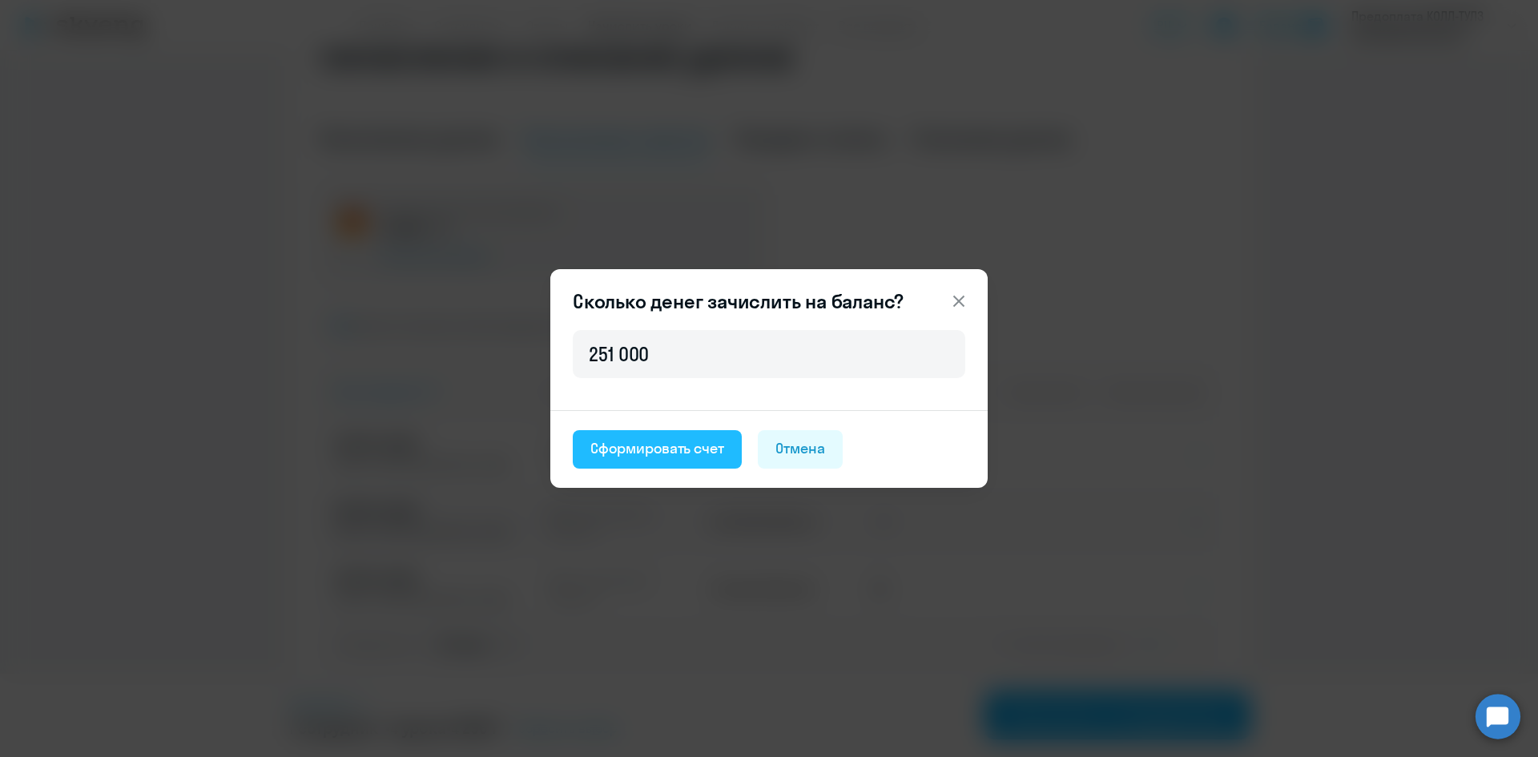
click at [650, 449] on div "Сформировать счет" at bounding box center [657, 448] width 134 height 21
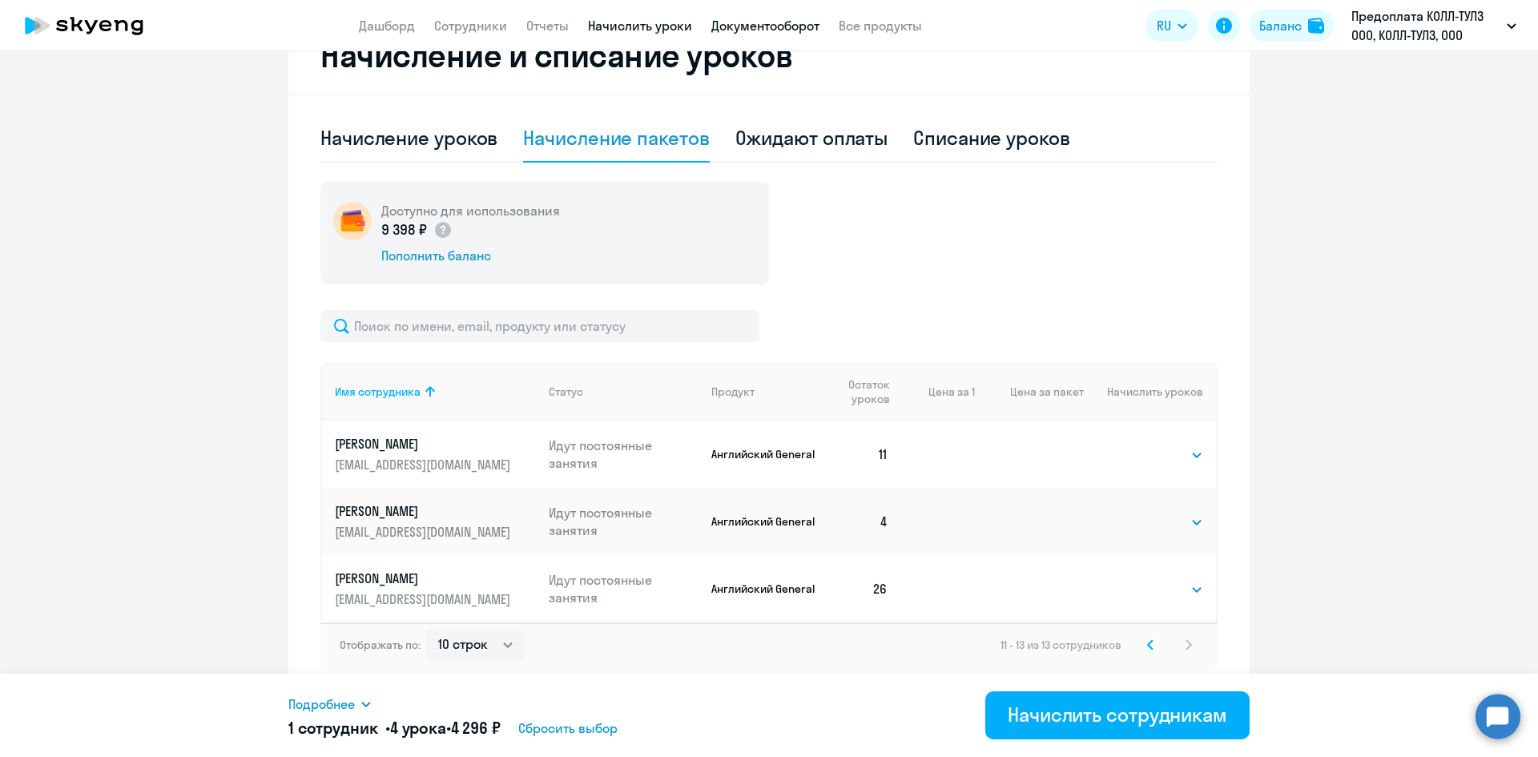
click at [767, 25] on link "Документооборот" at bounding box center [765, 26] width 108 height 16
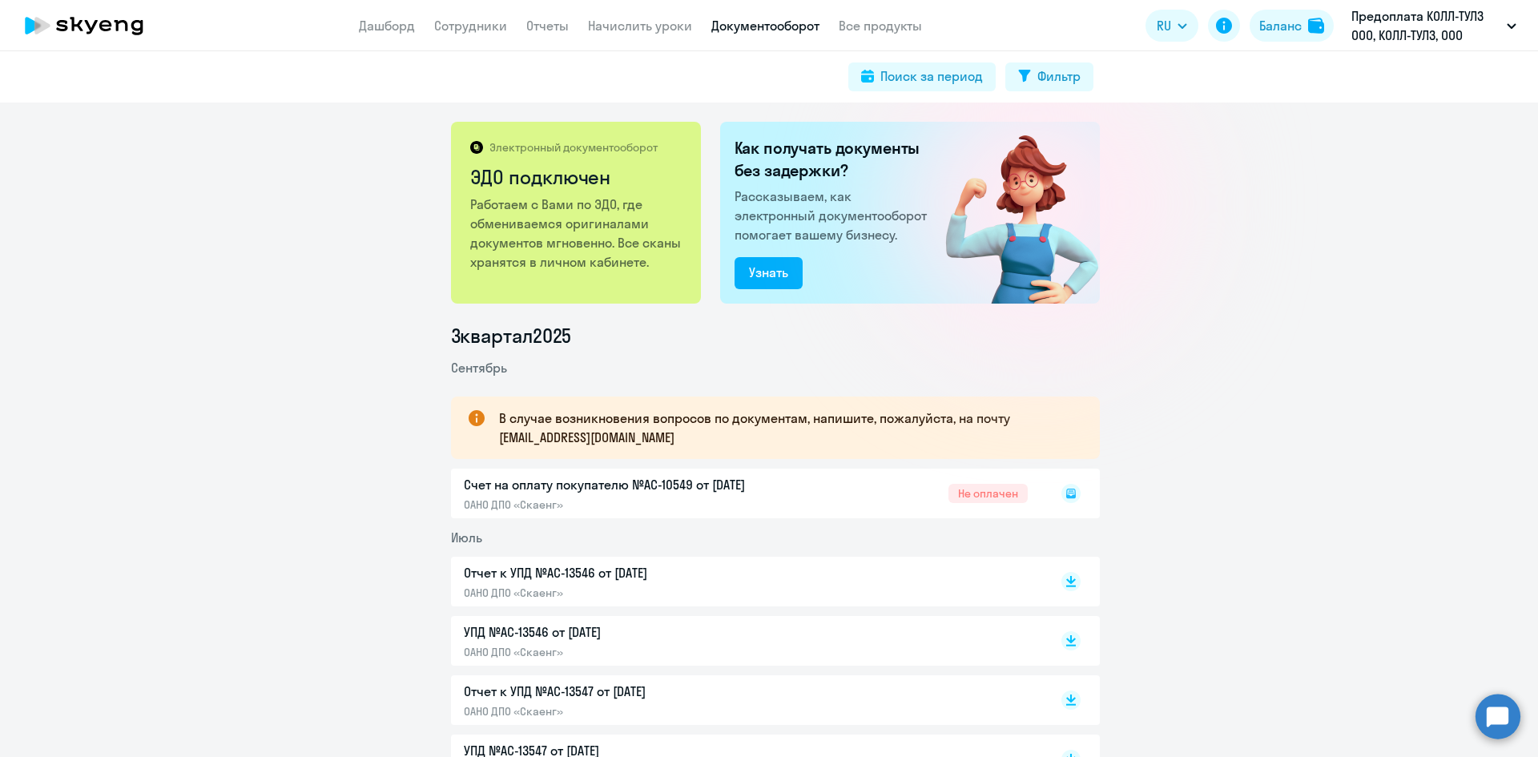
click at [932, 493] on div "Счет на оплату покупателю №AC-10549 от [DATE] ОАНО ДПО «Скаенг» Не оплачен" at bounding box center [775, 494] width 649 height 50
click at [688, 490] on div "Счет на оплату покупателю №AC-10549 от [DATE] ОАНО ДПО «Скаенг» Не оплачен" at bounding box center [775, 494] width 649 height 50
click at [1069, 492] on icon at bounding box center [1071, 494] width 10 height 10
click at [1064, 497] on rect at bounding box center [1071, 493] width 19 height 19
